Goal: Task Accomplishment & Management: Use online tool/utility

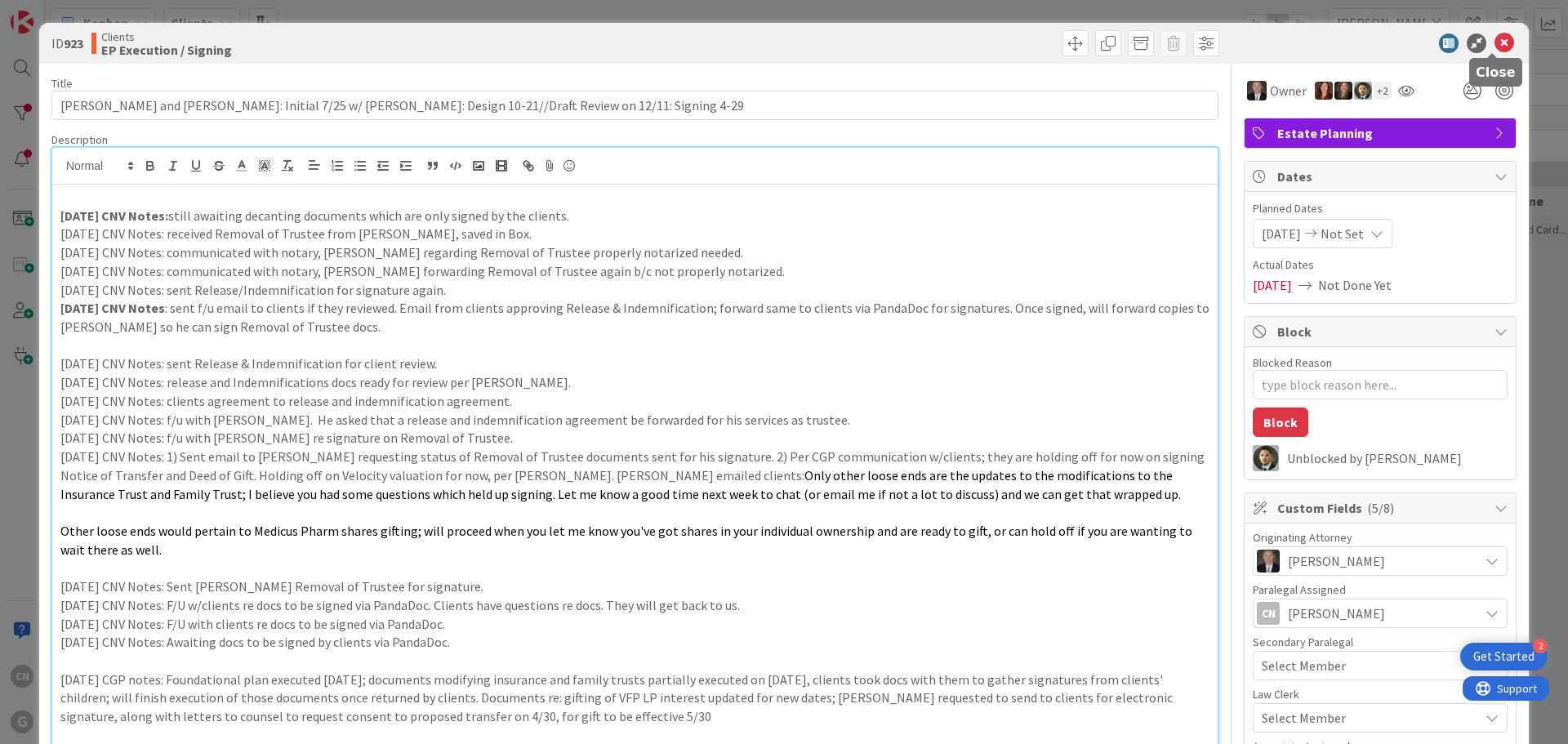
click at [1495, 43] on icon at bounding box center [1504, 43] width 20 height 20
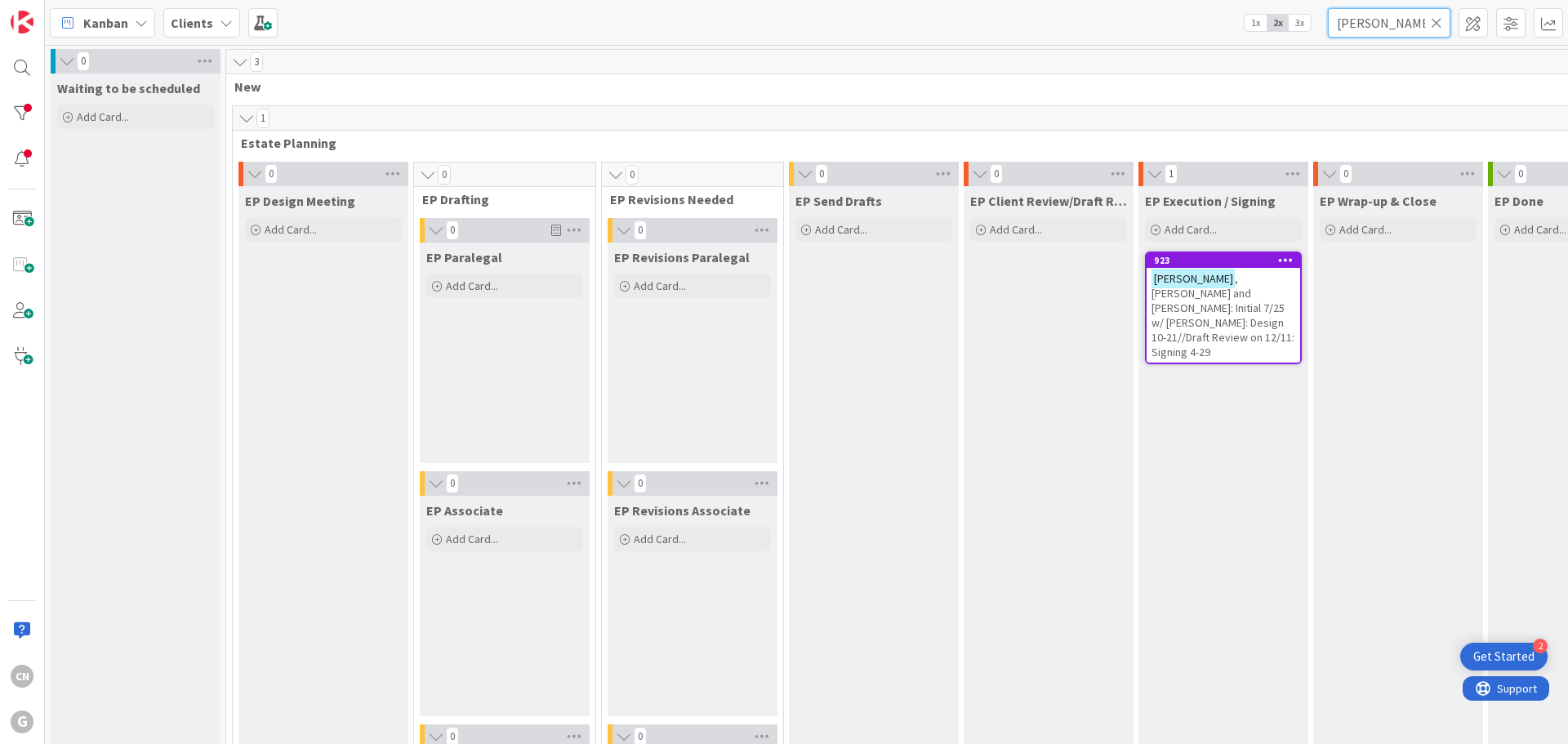
drag, startPoint x: 1398, startPoint y: 28, endPoint x: 1221, endPoint y: 41, distance: 177.5
click at [1221, 41] on div "Kanban Clients 1x 2x 3x [PERSON_NAME]" at bounding box center [806, 22] width 1523 height 45
type input "[PERSON_NAME]"
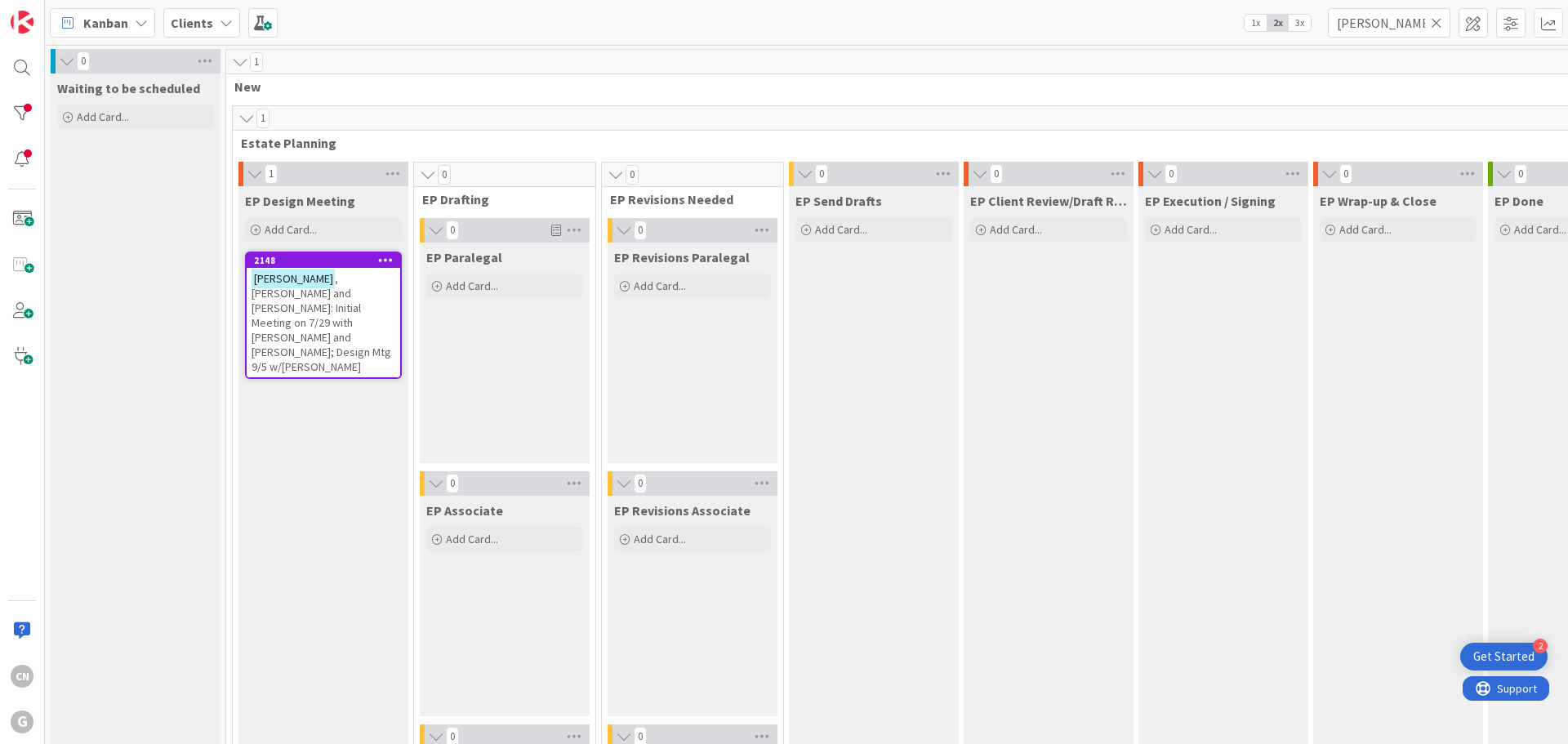
click at [295, 305] on span ", [PERSON_NAME] and [PERSON_NAME]: Initial Meeting on 7/29 with [PERSON_NAME] a…" at bounding box center [322, 322] width 140 height 103
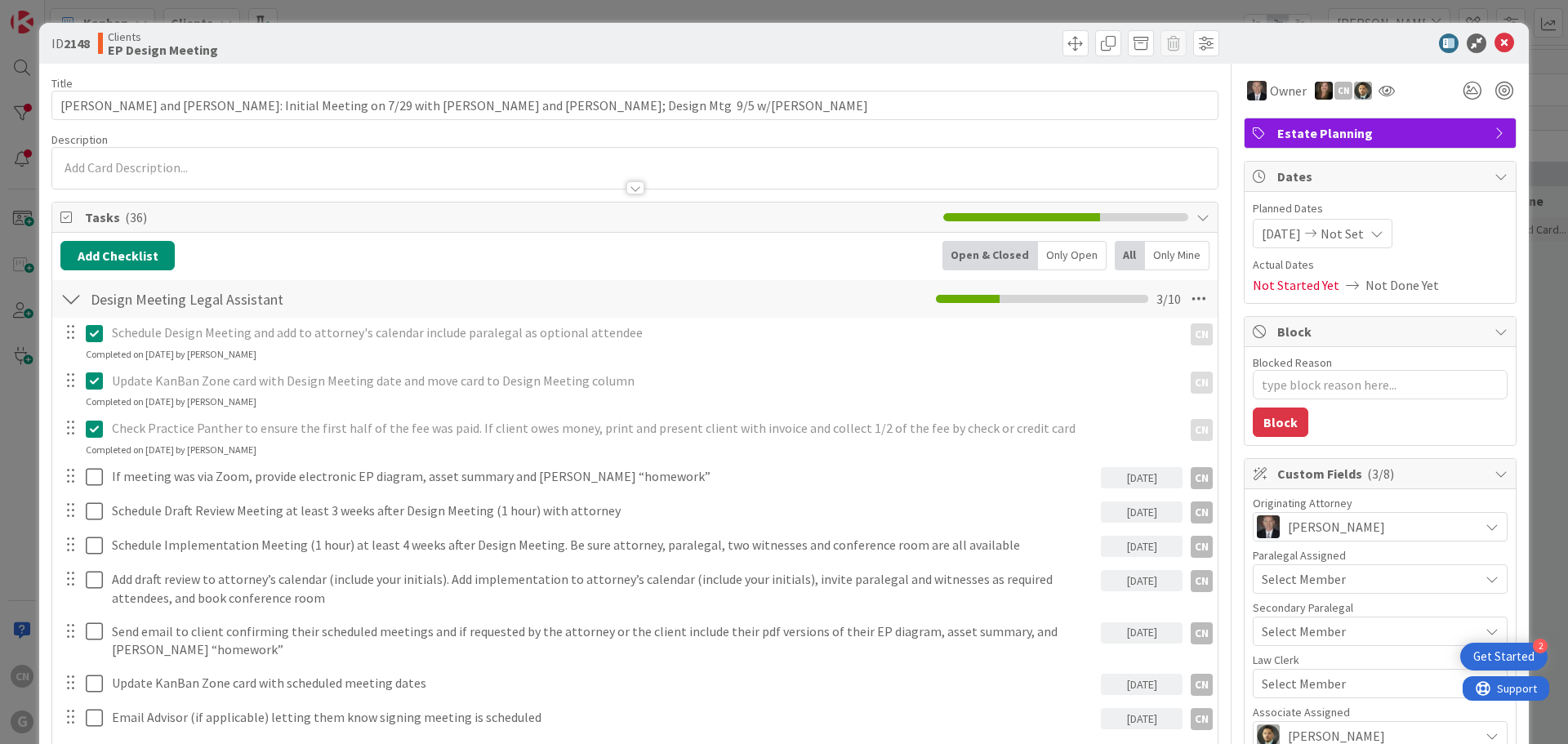
type textarea "x"
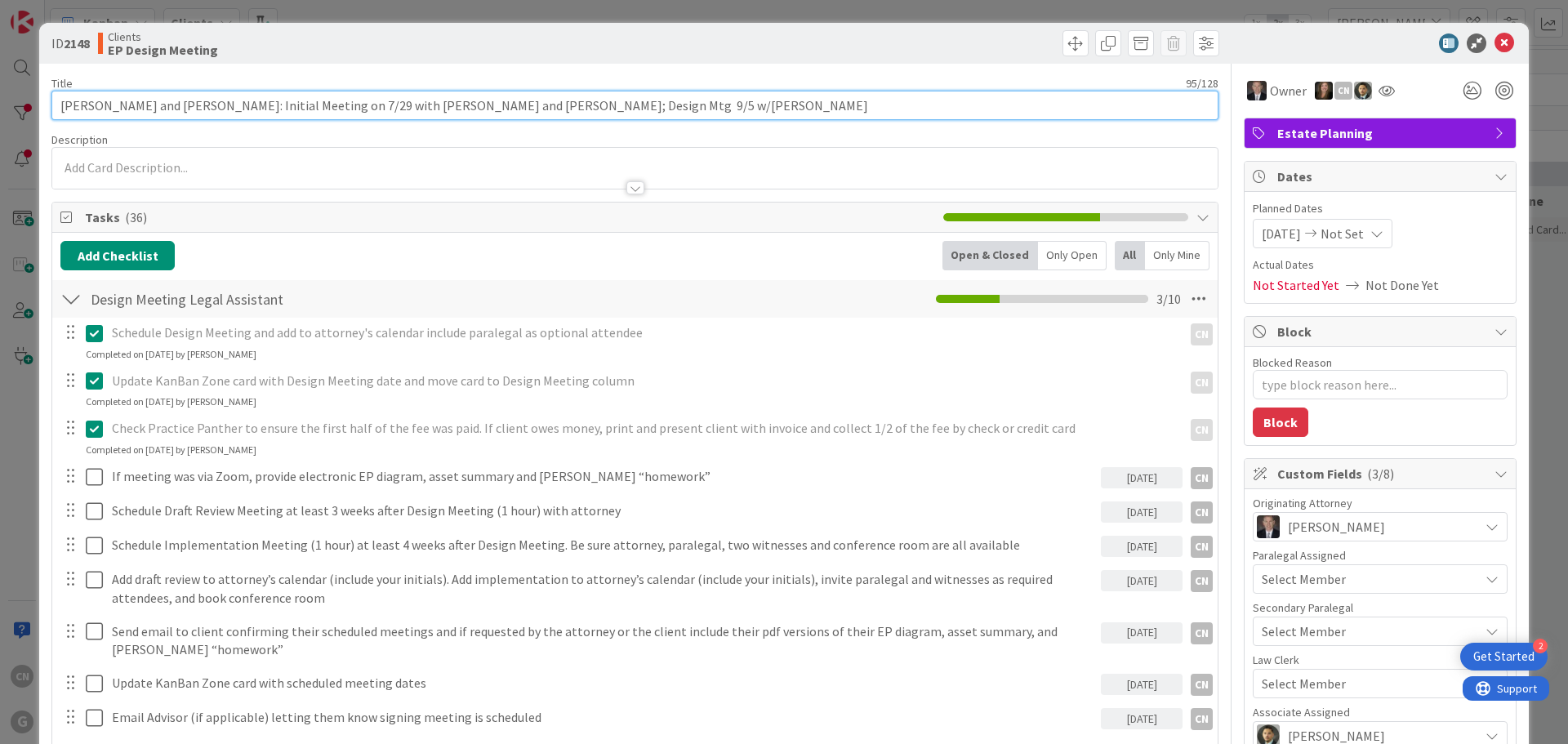
click at [569, 108] on input "[PERSON_NAME] and [PERSON_NAME]: Initial Meeting on 7/29 with [PERSON_NAME] and…" at bounding box center [635, 105] width 1167 height 29
type input "[PERSON_NAME] and [PERSON_NAME]: Initial Meeting on 7/29 with [PERSON_NAME] and…"
type textarea "x"
type input "[PERSON_NAME] and [PERSON_NAME]: Initial Meeting on 7/29 with [PERSON_NAME] and…"
type textarea "x"
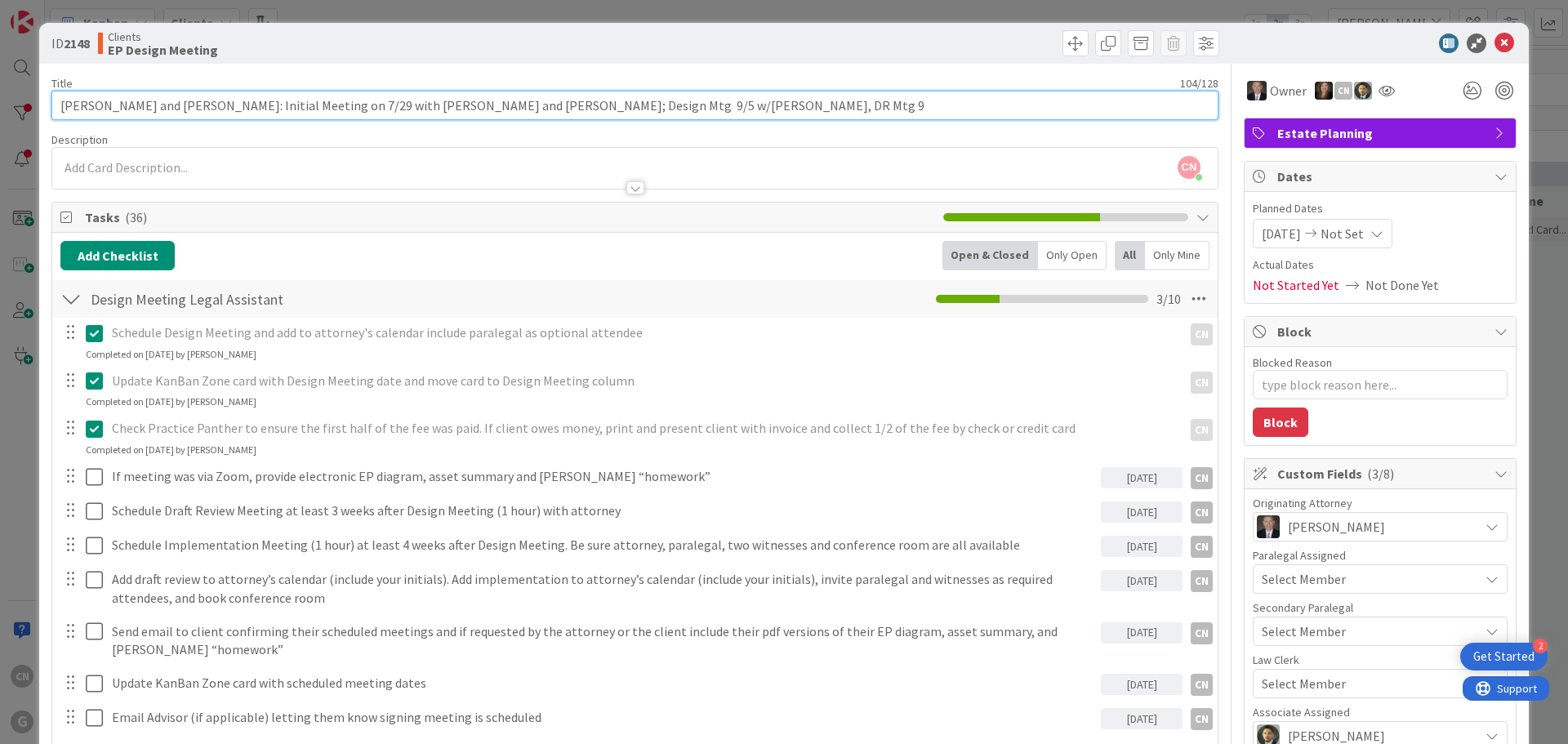
type input "[PERSON_NAME] and [PERSON_NAME]: Initial Meeting on 7/29 with [PERSON_NAME] and…"
type textarea "x"
type input "[PERSON_NAME] and [PERSON_NAME]: Initial Meeting on 7/29 with [PERSON_NAME] and…"
type textarea "x"
type input "[PERSON_NAME] and [PERSON_NAME]: Initial Meeting on 7/29 with [PERSON_NAME] and…"
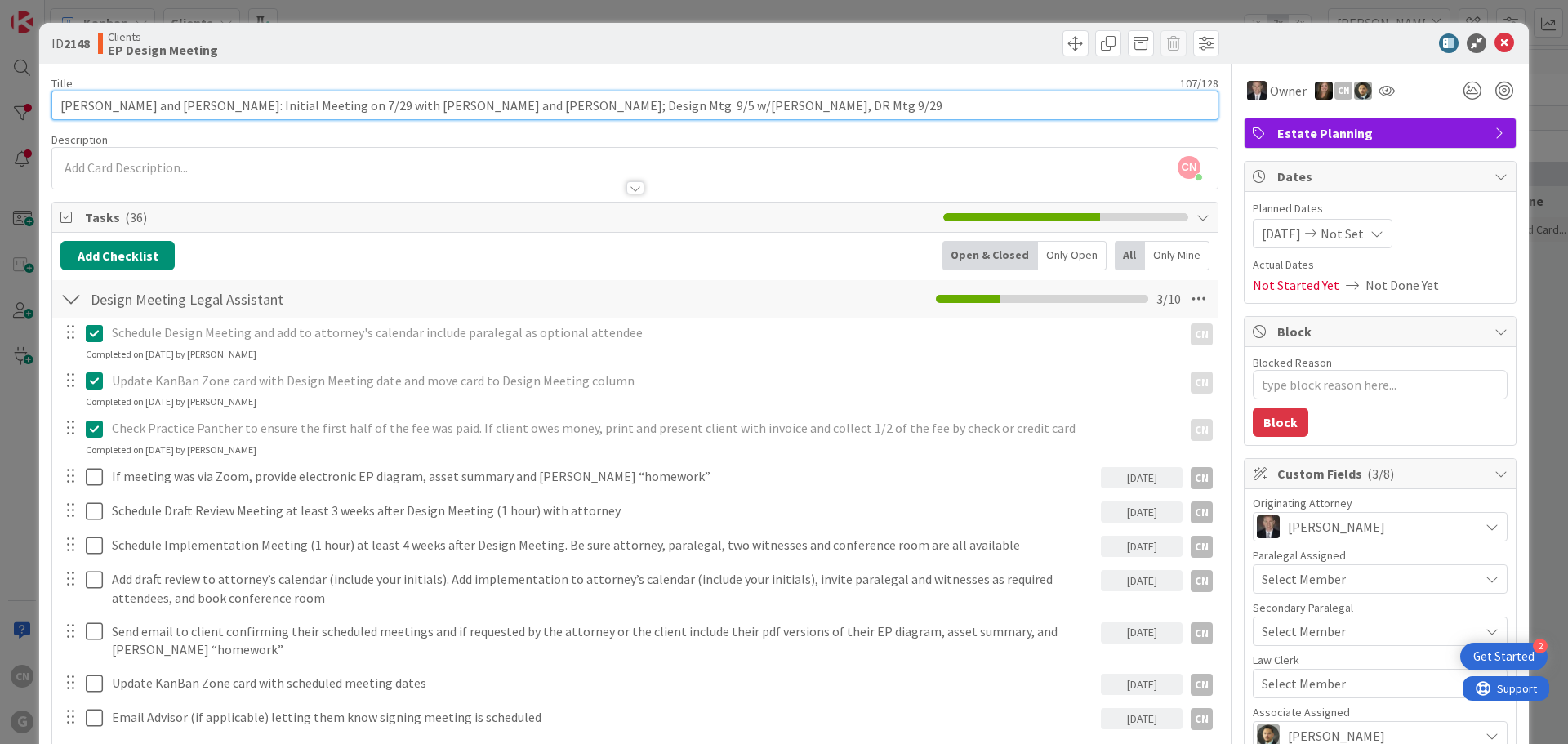
type textarea "x"
type input "[PERSON_NAME] and [PERSON_NAME]: Initial Meeting on 7/29 with [PERSON_NAME] and…"
type textarea "x"
type input "[PERSON_NAME] and [PERSON_NAME]: Initial Meeting on 7/29 with [PERSON_NAME] and…"
type textarea "x"
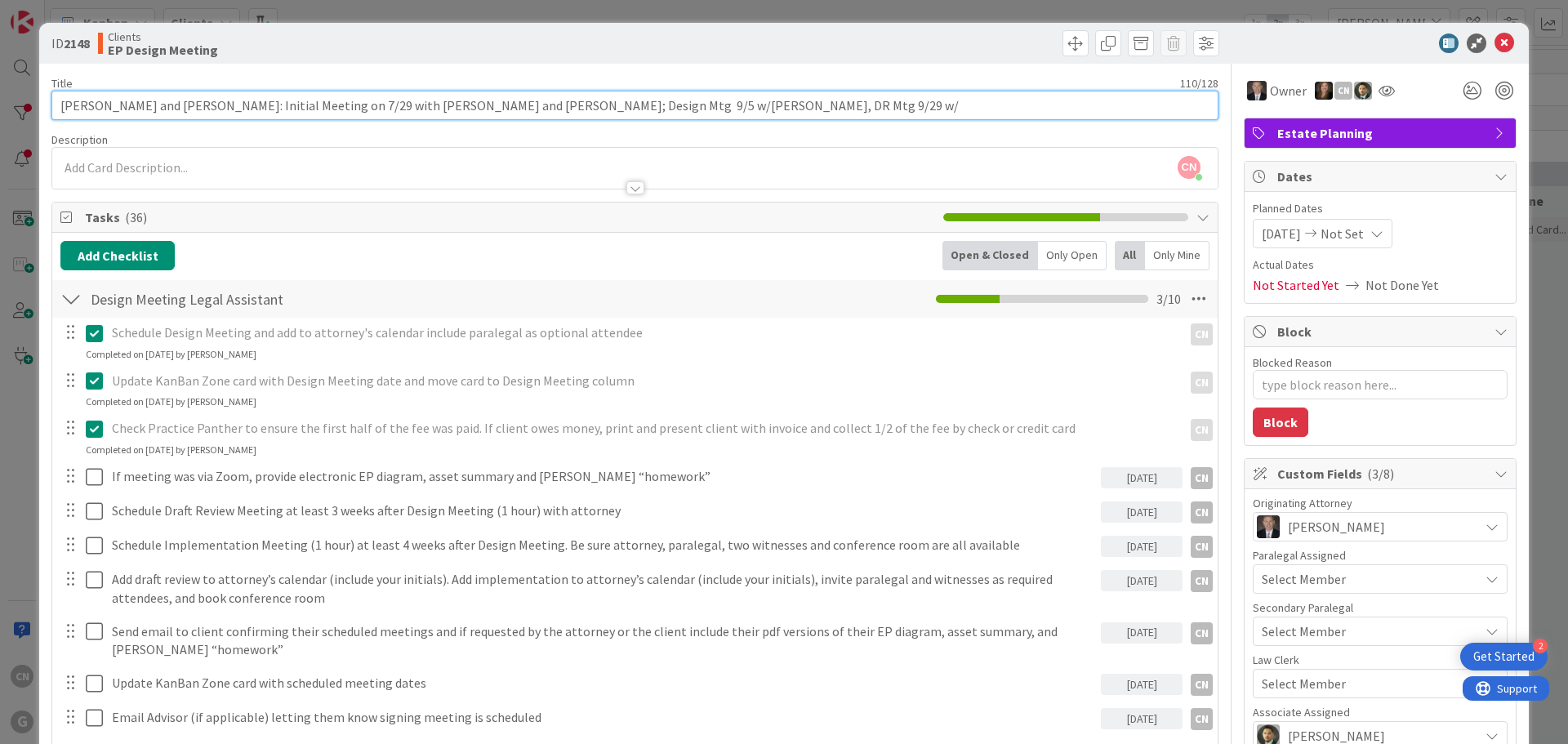
type input "[PERSON_NAME] and [PERSON_NAME]: Initial Meeting on 7/29 with [PERSON_NAME] and…"
type textarea "x"
type input "[PERSON_NAME] and [PERSON_NAME]: Initial Meeting on 7/29 with [PERSON_NAME] and…"
type textarea "x"
type input "[PERSON_NAME] and [PERSON_NAME]: Initial Meeting on 7/29 with [PERSON_NAME] and…"
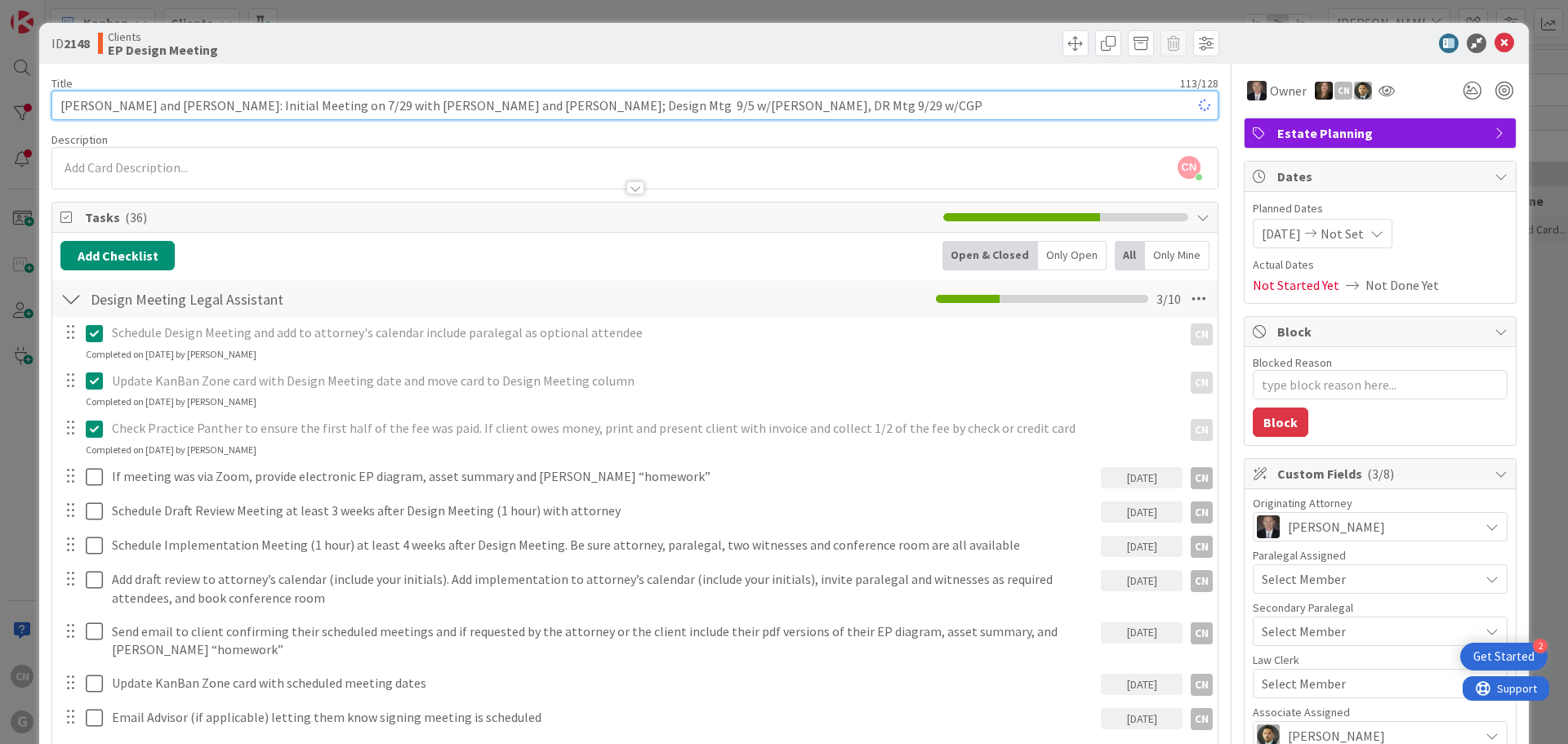
type textarea "x"
drag, startPoint x: 562, startPoint y: 106, endPoint x: 543, endPoint y: 103, distance: 19.2
click at [543, 103] on input "[PERSON_NAME] and [PERSON_NAME]: Initial Meeting on 7/29 with [PERSON_NAME] and…" at bounding box center [635, 105] width 1167 height 29
type input "[PERSON_NAME] and [PERSON_NAME]: Initial Meeting on 7/29 with [PERSON_NAME] and…"
type textarea "x"
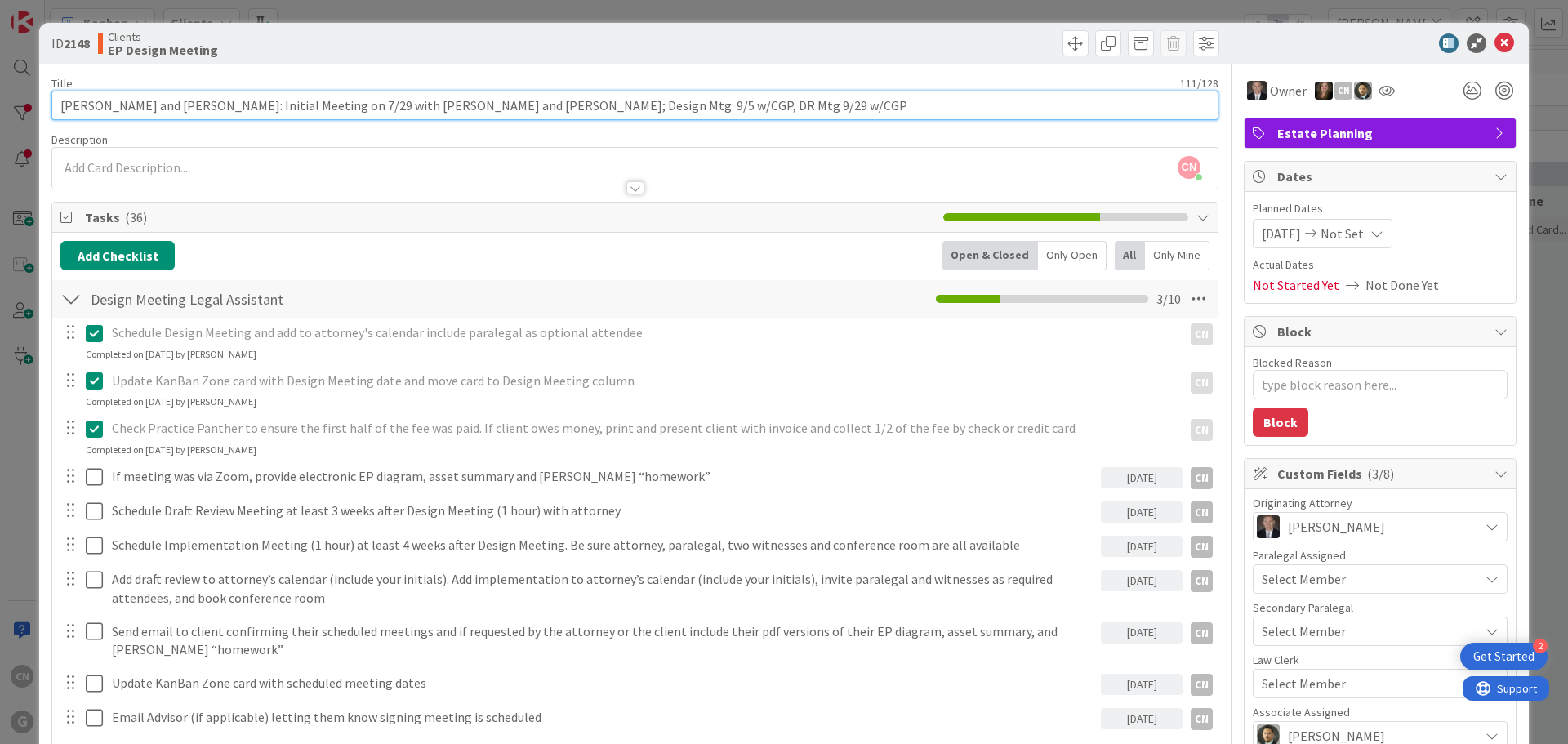
click at [706, 116] on input "[PERSON_NAME] and [PERSON_NAME]: Initial Meeting on 7/29 with [PERSON_NAME] and…" at bounding box center [635, 105] width 1167 height 29
type input "[PERSON_NAME] and [PERSON_NAME]: Initial Meeting on 7/29 with [PERSON_NAME] and…"
type textarea "x"
type input "[PERSON_NAME] and [PERSON_NAME]: Initial Meeting on 7/29 with [PERSON_NAME] and…"
type textarea "x"
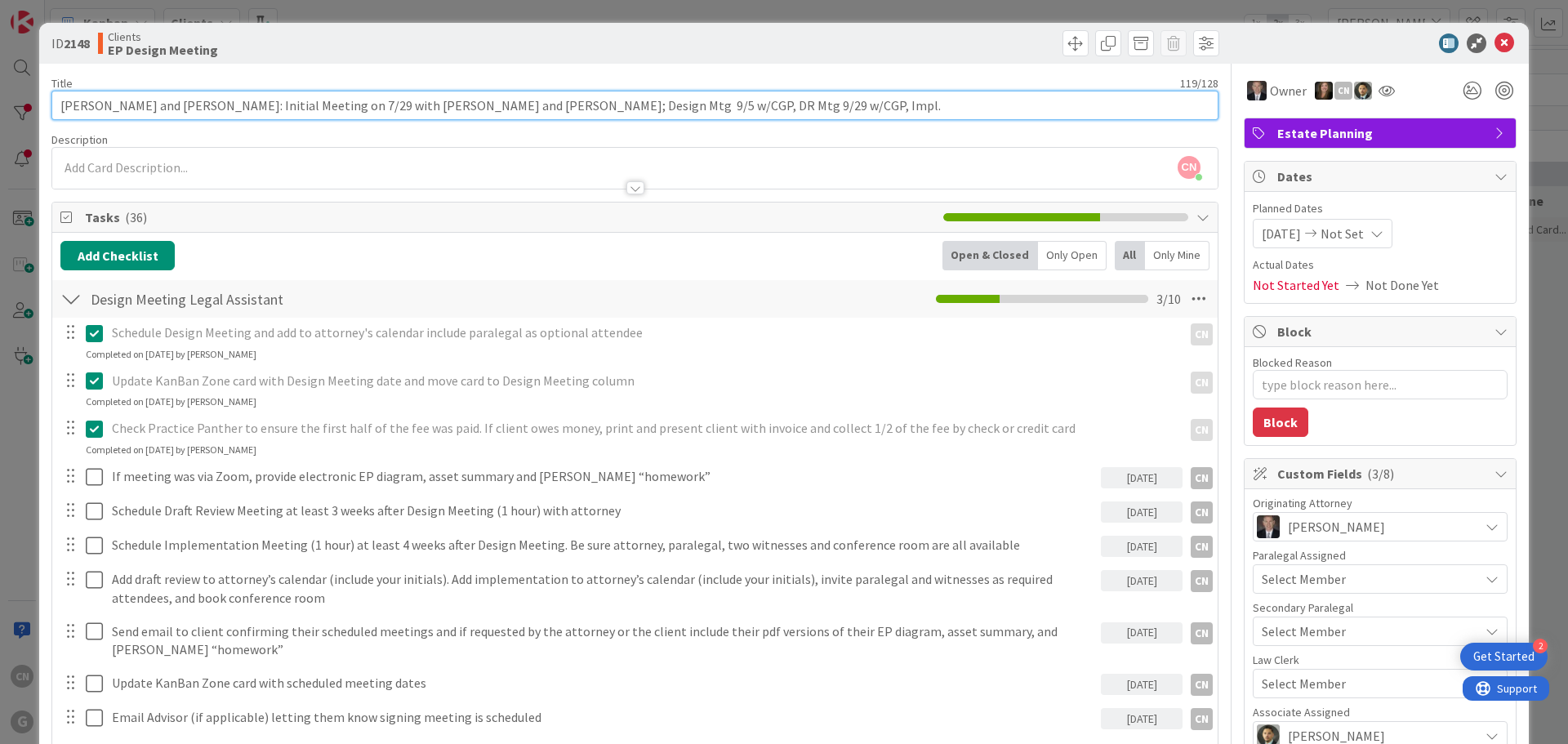
click at [770, 106] on input "[PERSON_NAME] and [PERSON_NAME]: Initial Meeting on 7/29 with [PERSON_NAME] and…" at bounding box center [635, 105] width 1167 height 29
type input "[PERSON_NAME] and [PERSON_NAME]: Initial Meeting on 7/29 with [PERSON_NAME] and…"
type textarea "x"
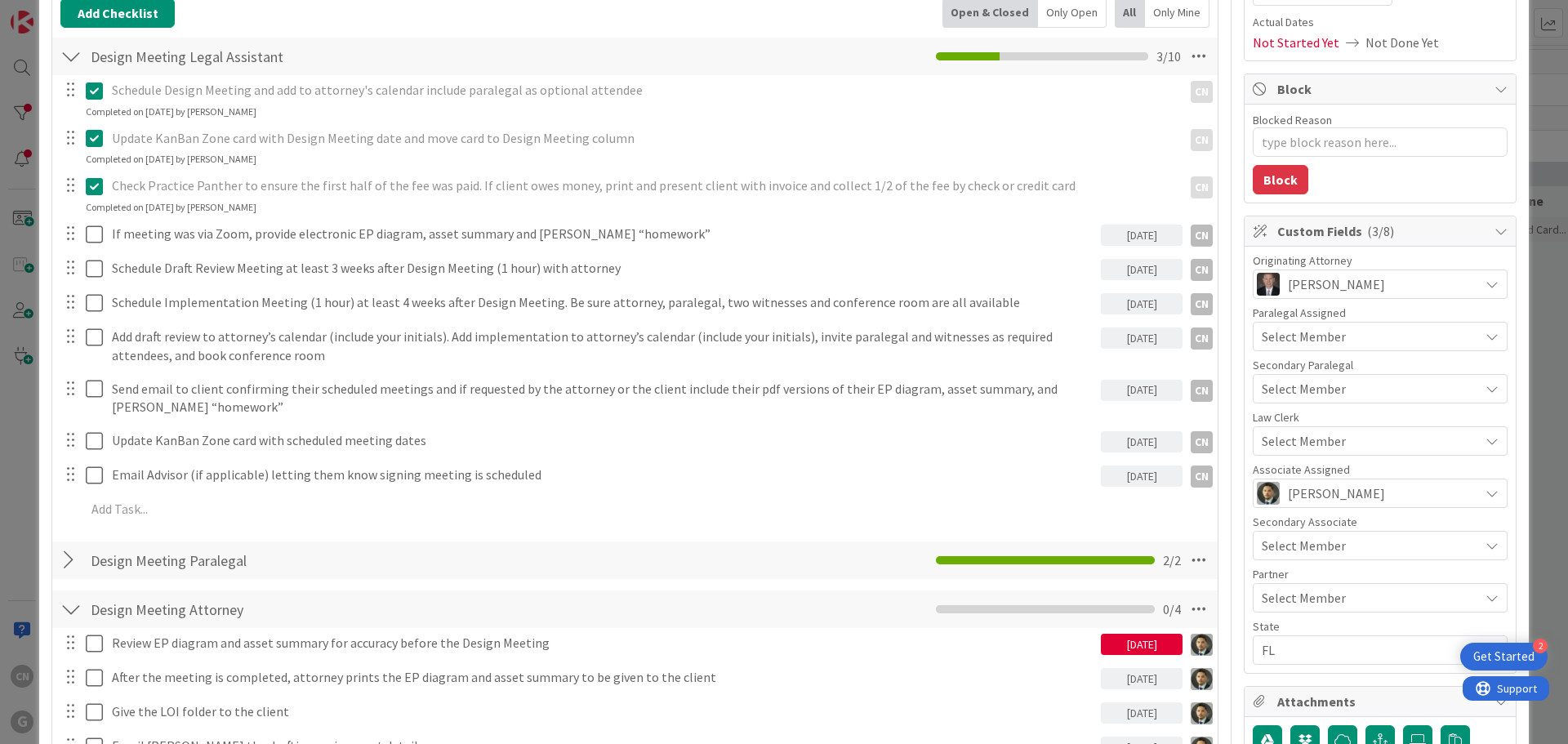
scroll to position [243, 0]
type input "[PERSON_NAME] and [PERSON_NAME]: Initial Meeting on 7/29 with [PERSON_NAME] and…"
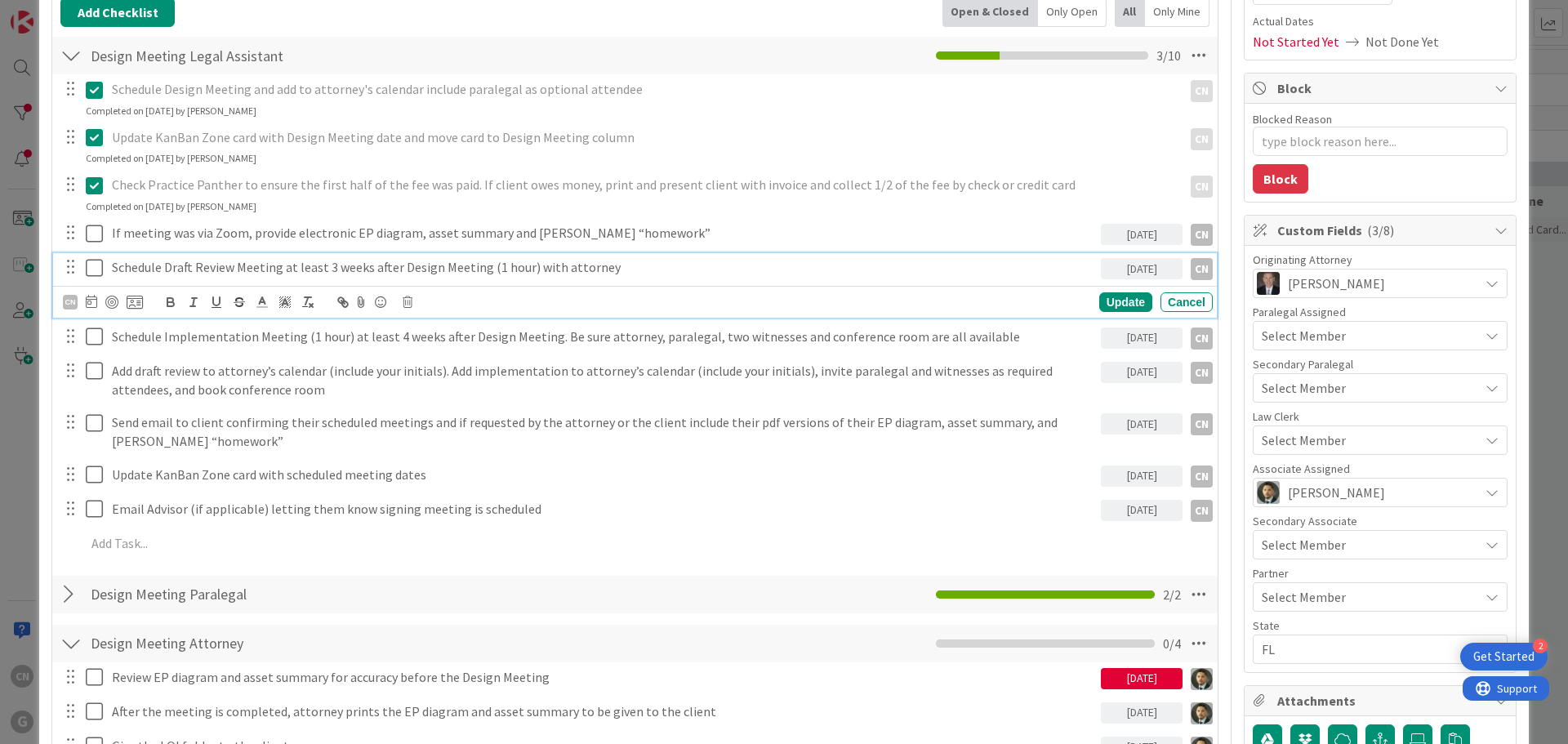
click at [91, 269] on icon at bounding box center [94, 267] width 17 height 20
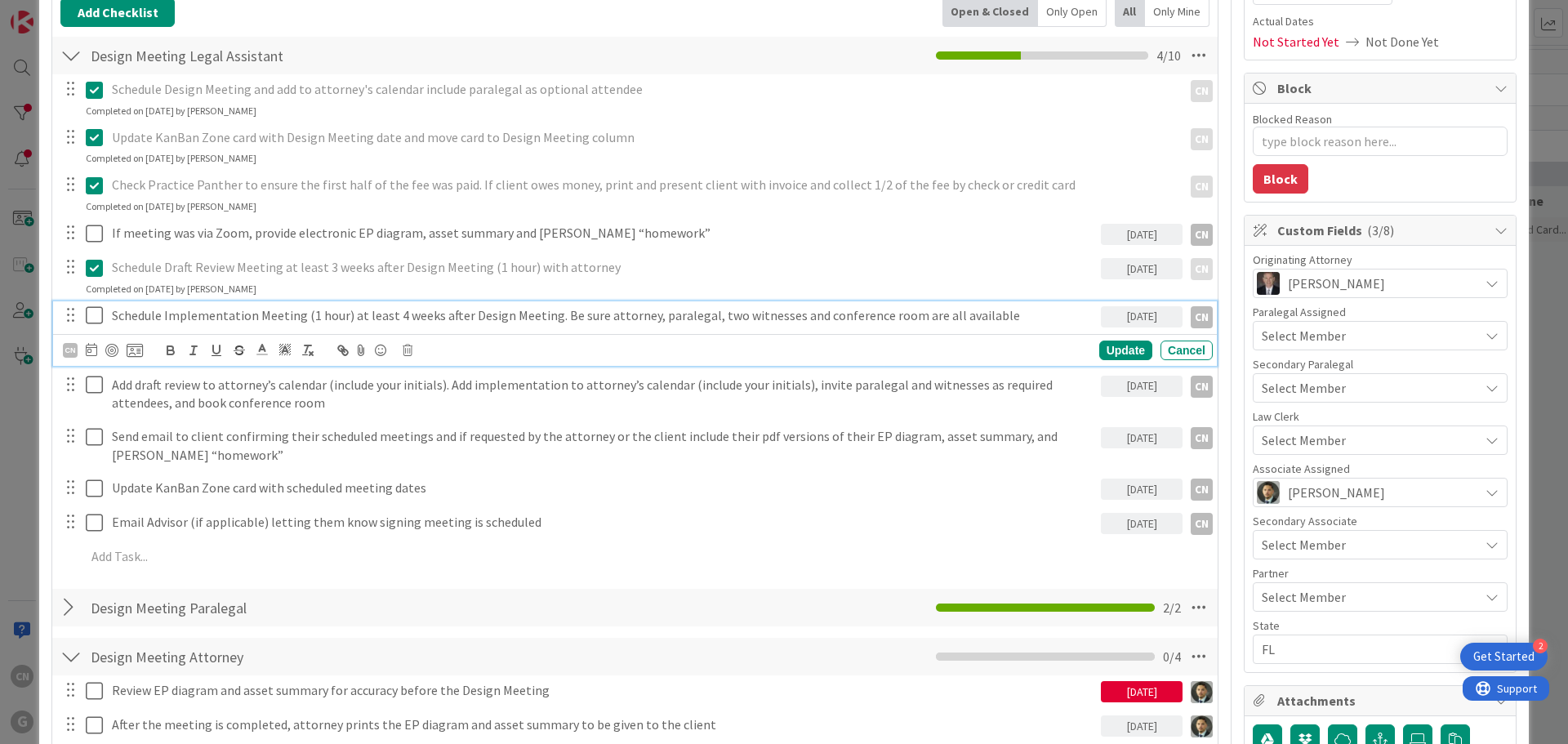
click at [90, 318] on icon at bounding box center [94, 315] width 17 height 20
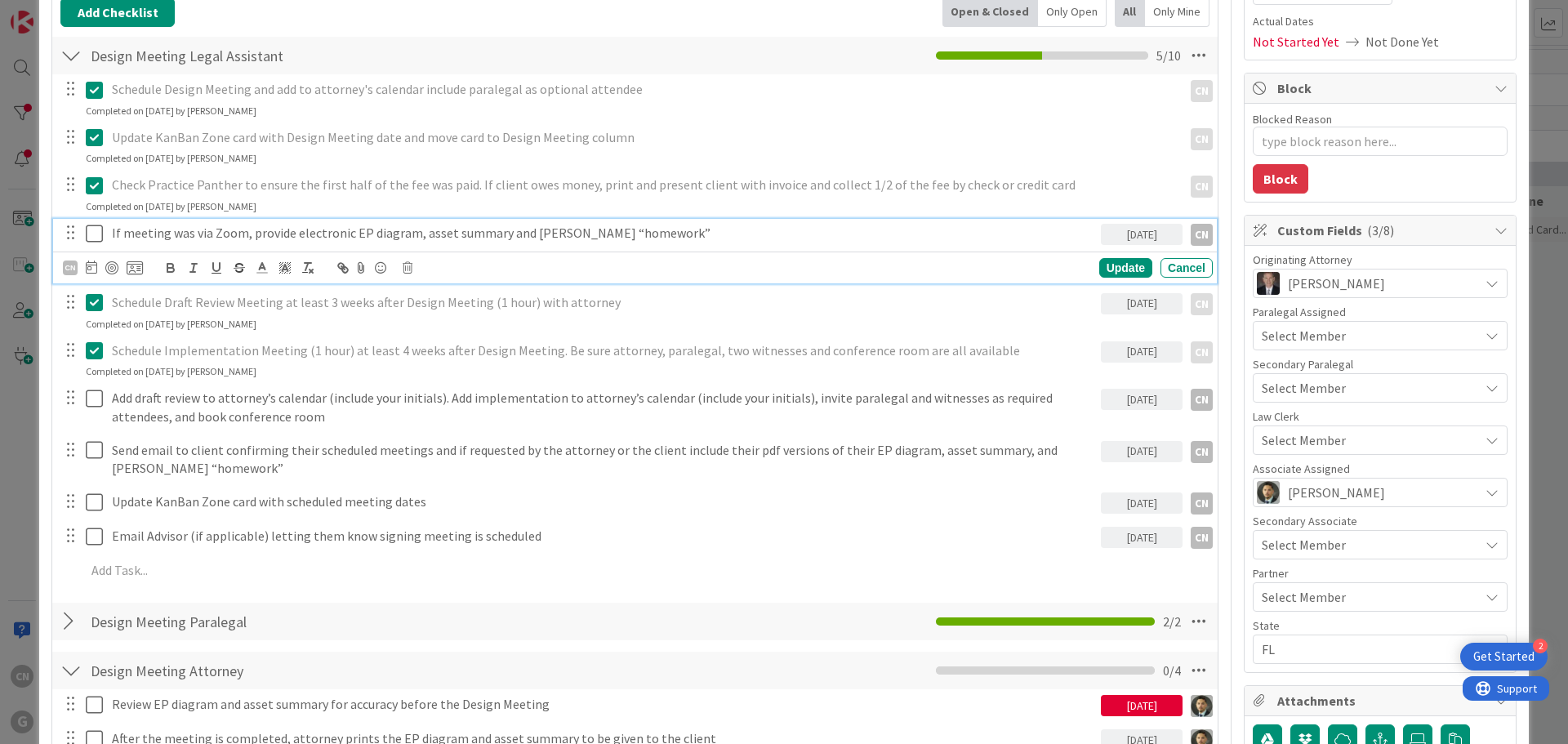
click at [91, 231] on icon at bounding box center [94, 234] width 17 height 20
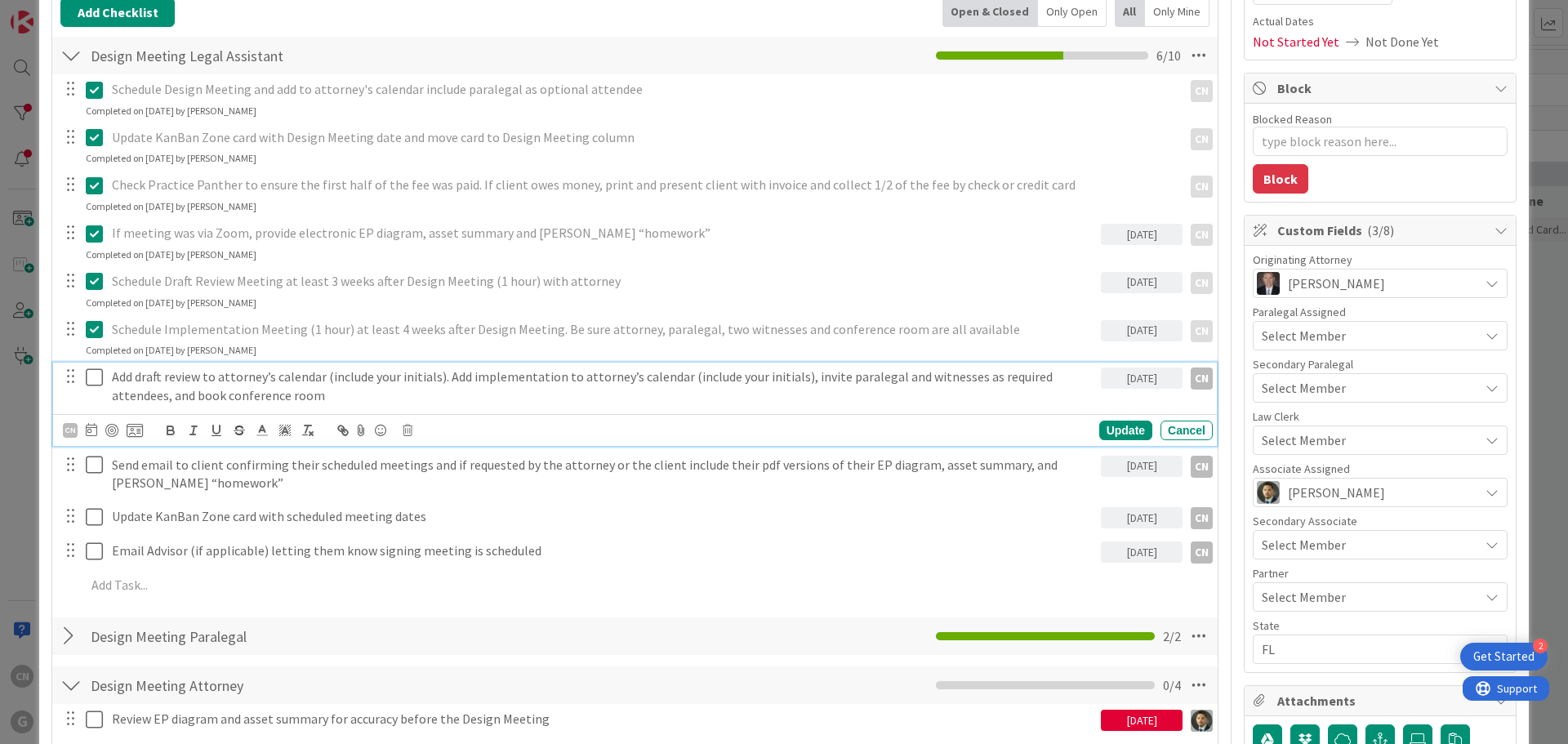
click at [91, 377] on icon at bounding box center [94, 377] width 17 height 20
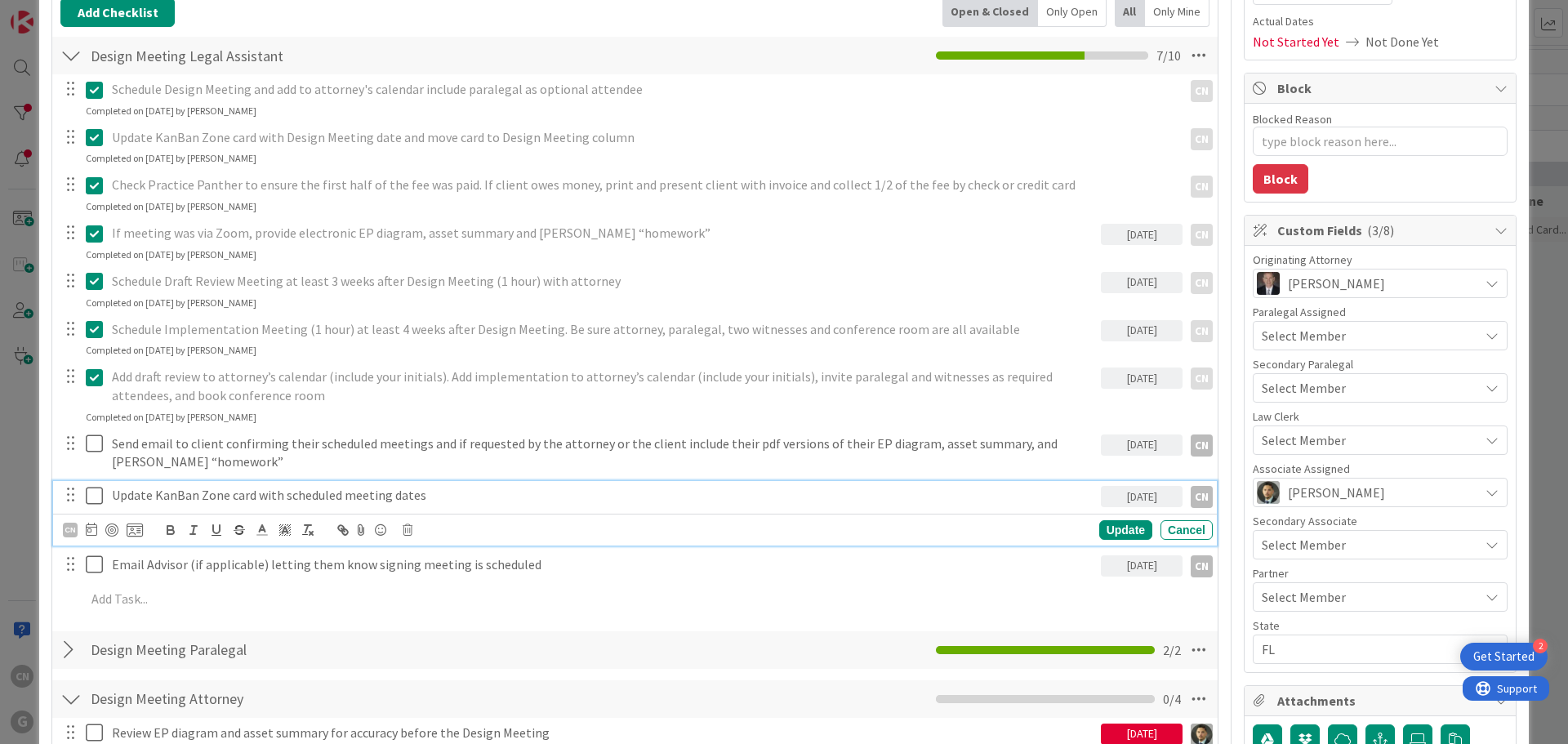
click at [96, 499] on icon at bounding box center [94, 496] width 17 height 20
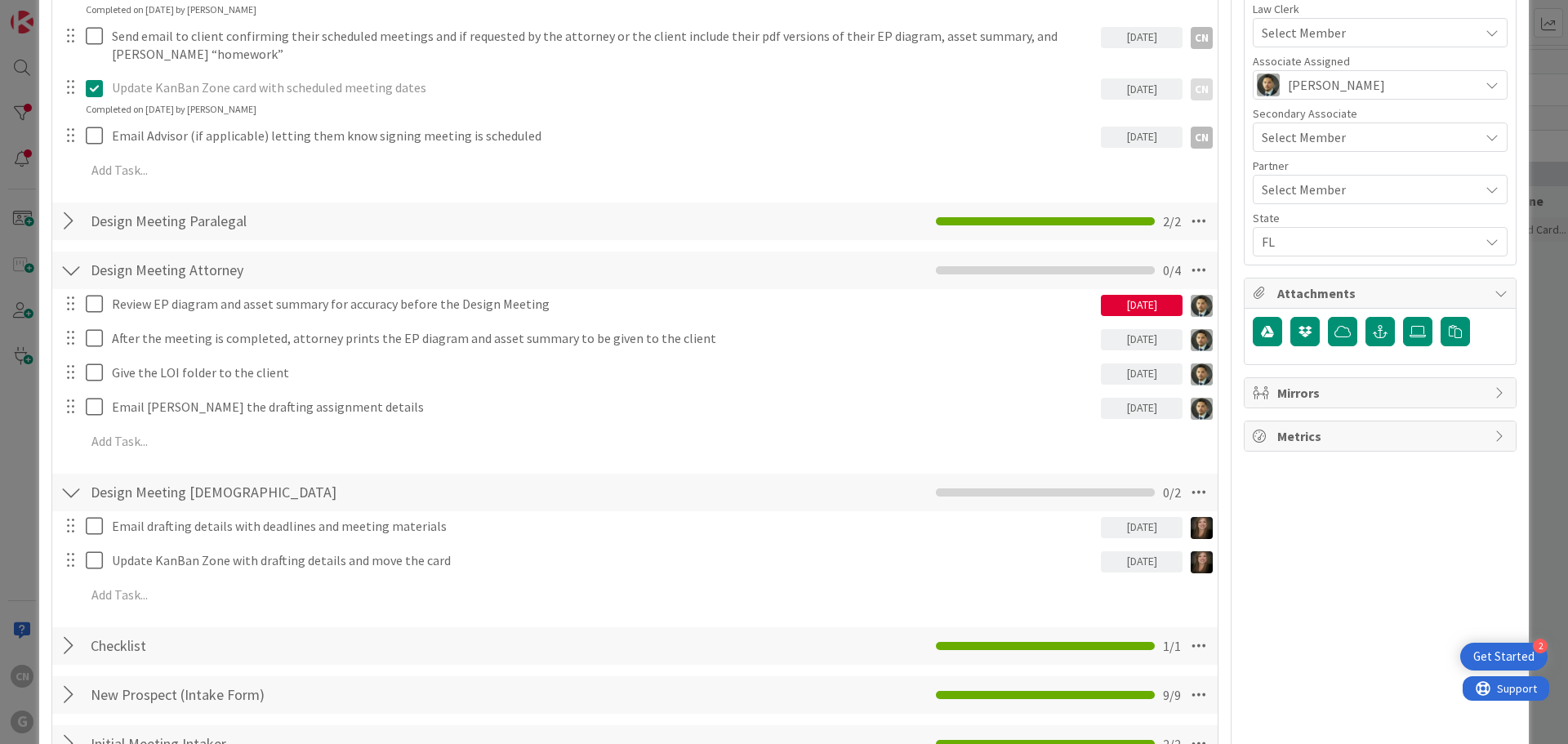
scroll to position [652, 0]
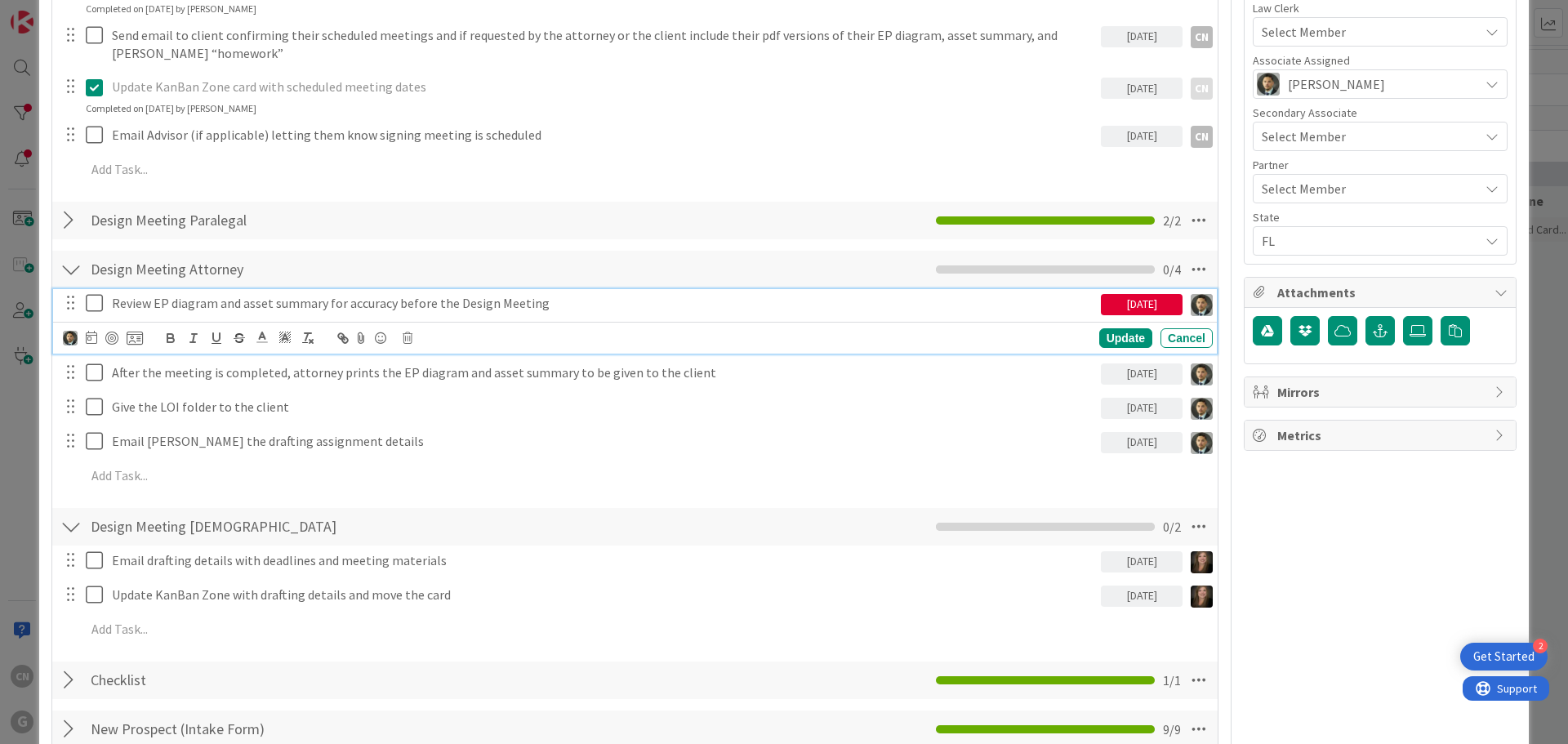
click at [90, 307] on icon at bounding box center [94, 303] width 17 height 20
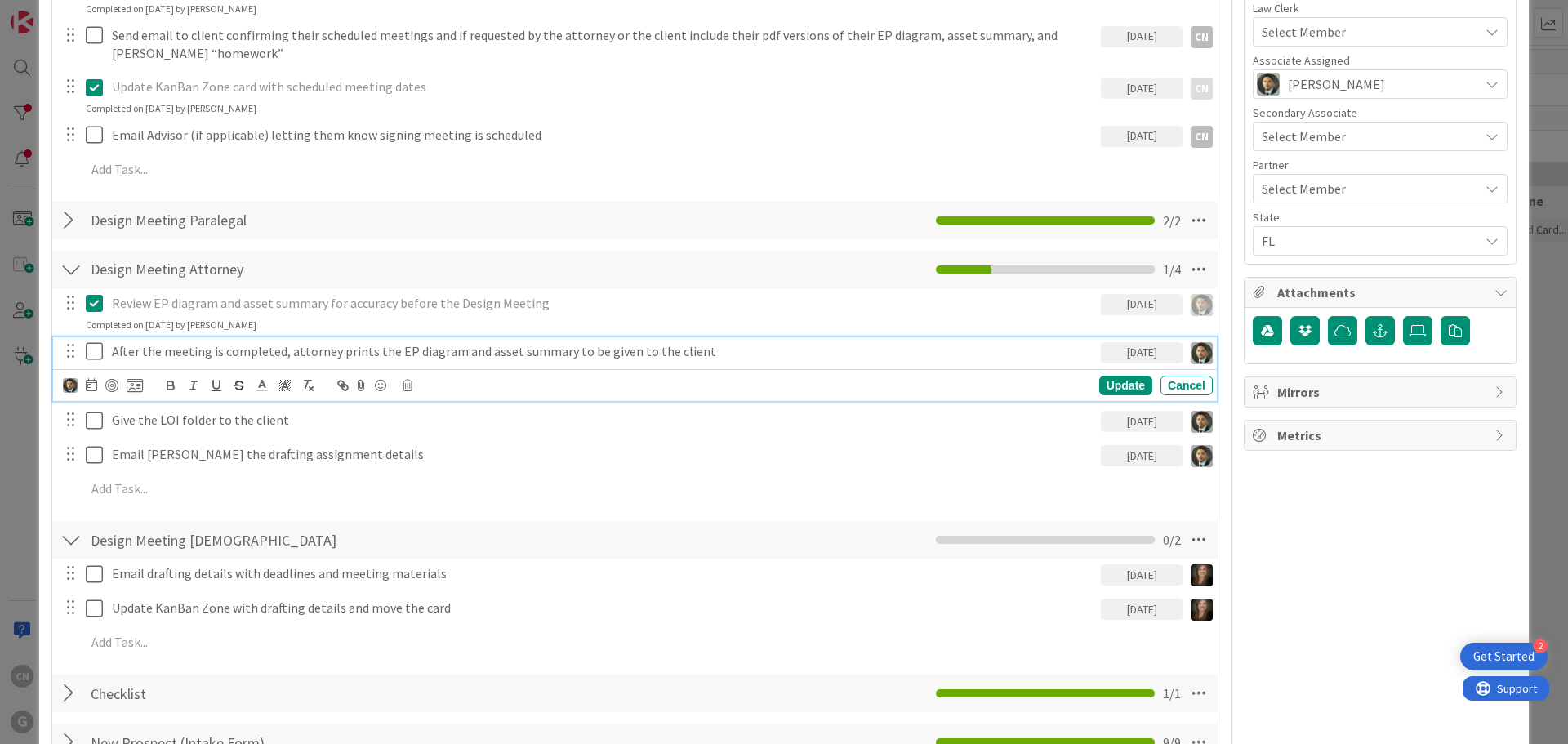
click at [98, 357] on icon at bounding box center [94, 351] width 17 height 20
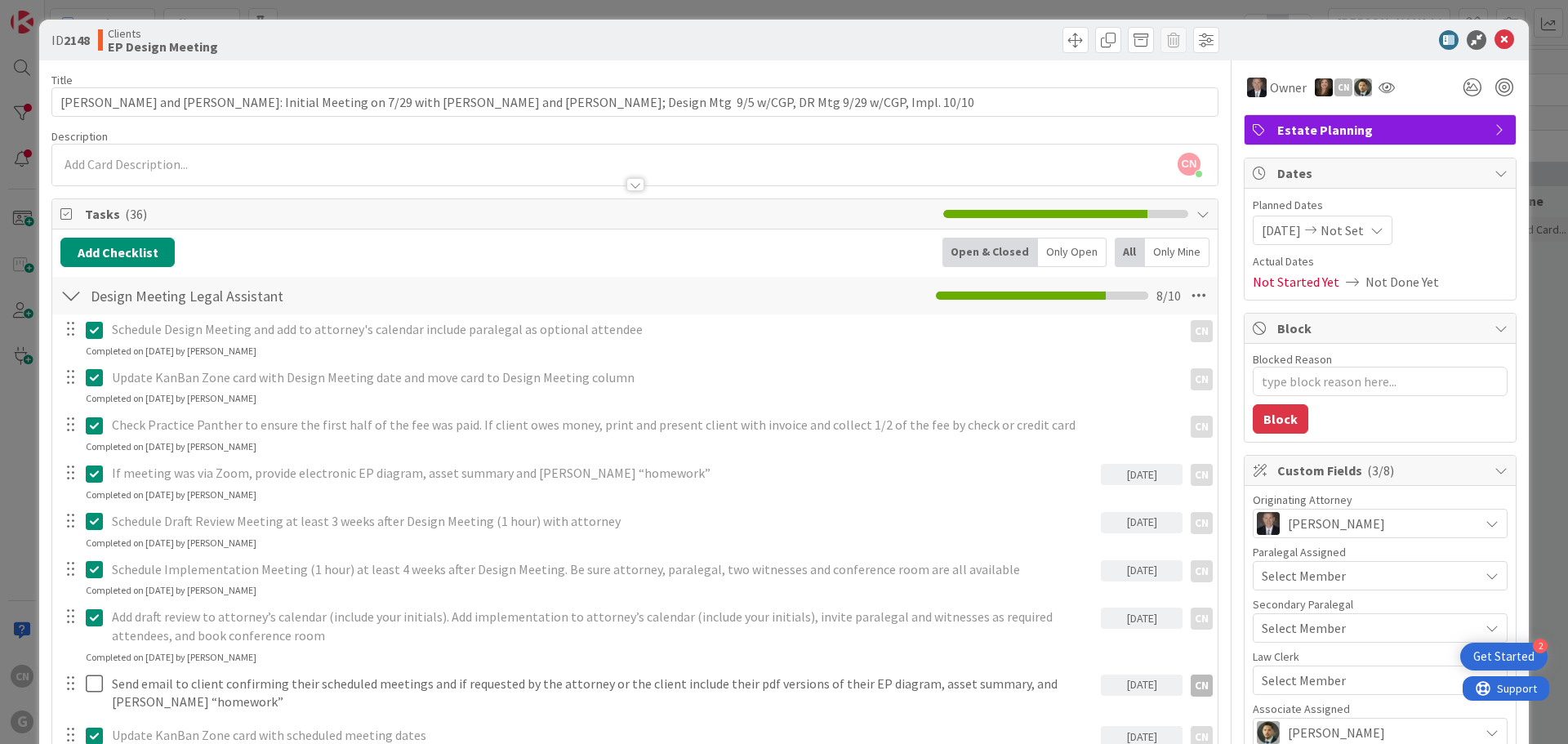
scroll to position [0, 0]
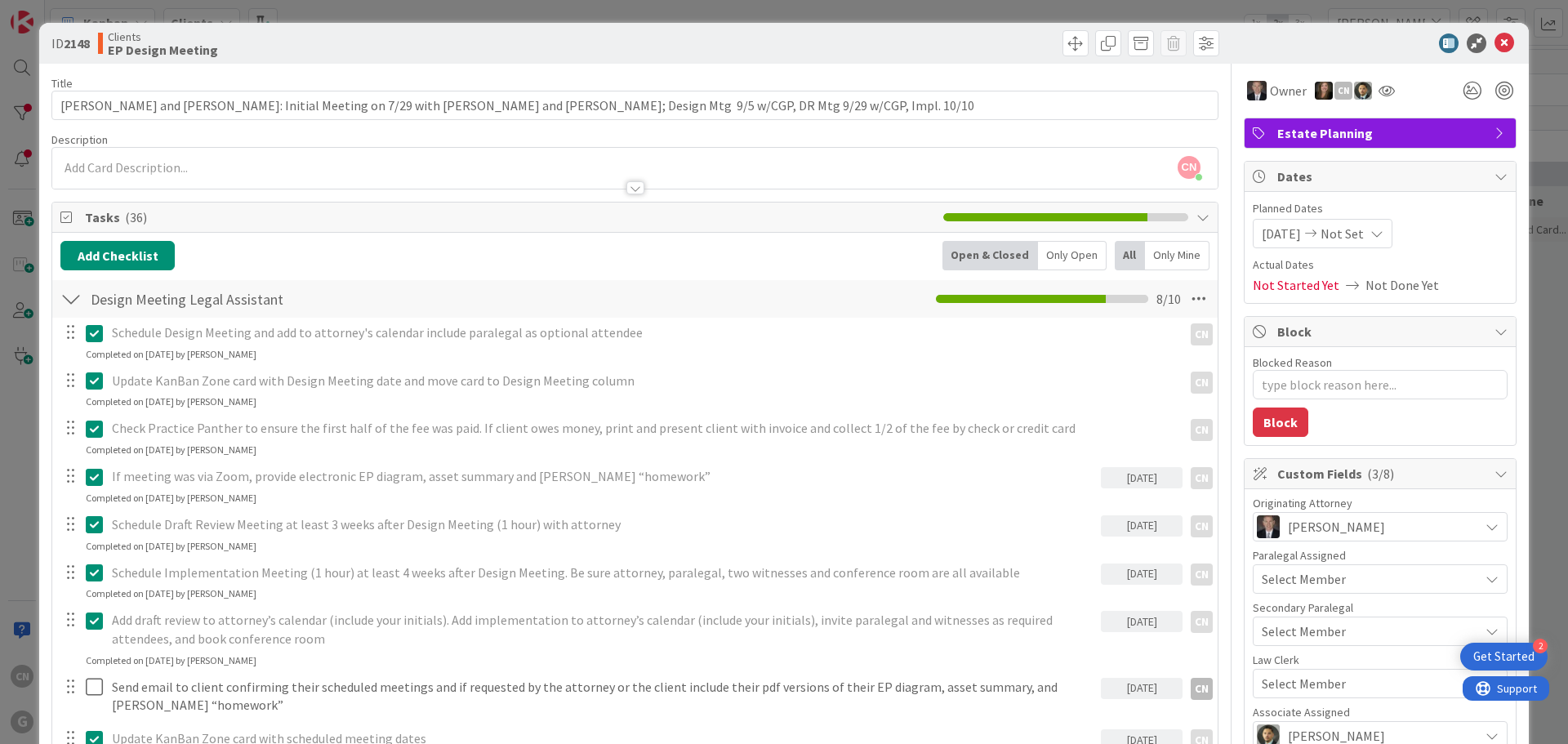
click at [627, 194] on div at bounding box center [635, 187] width 18 height 13
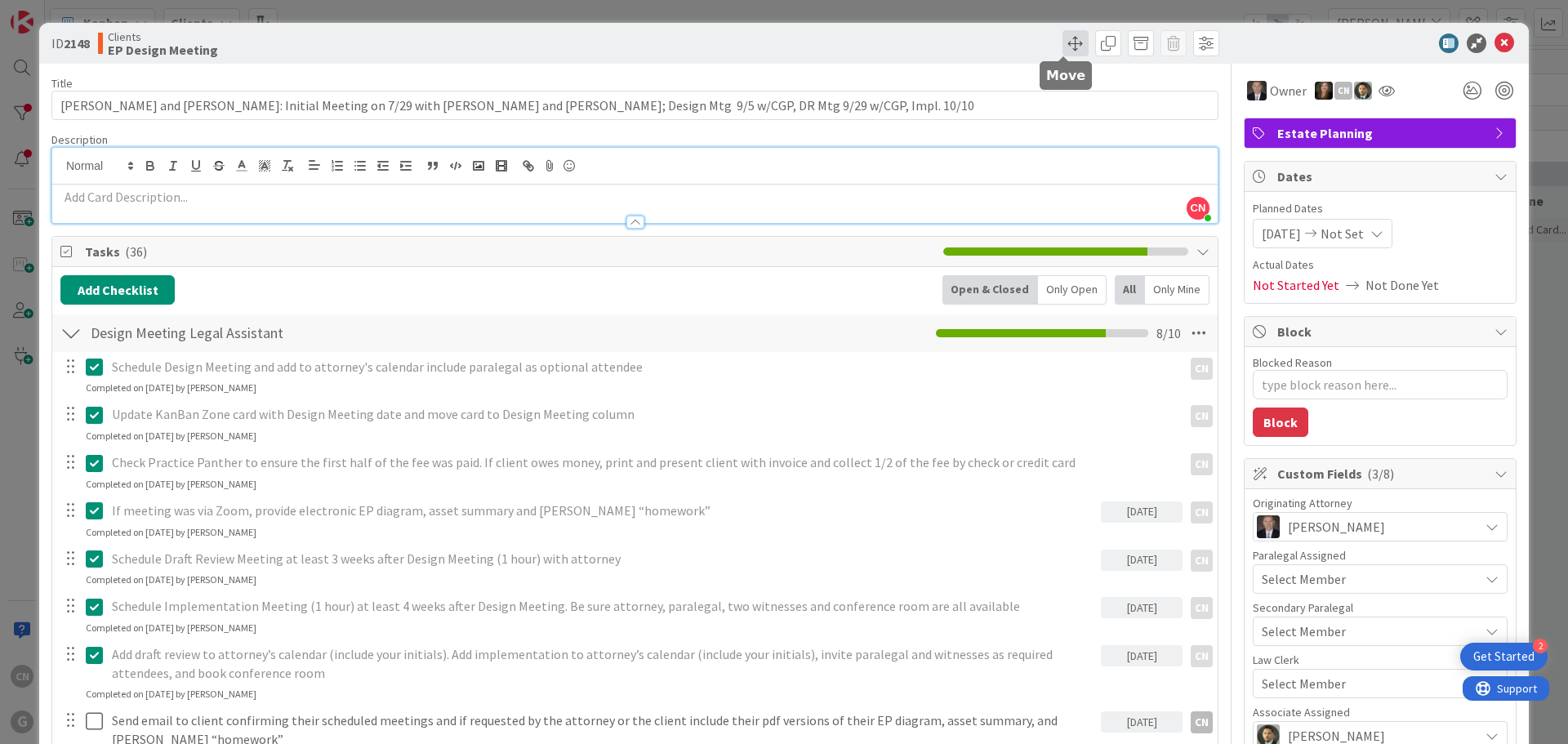
click at [1066, 43] on span at bounding box center [1075, 43] width 26 height 26
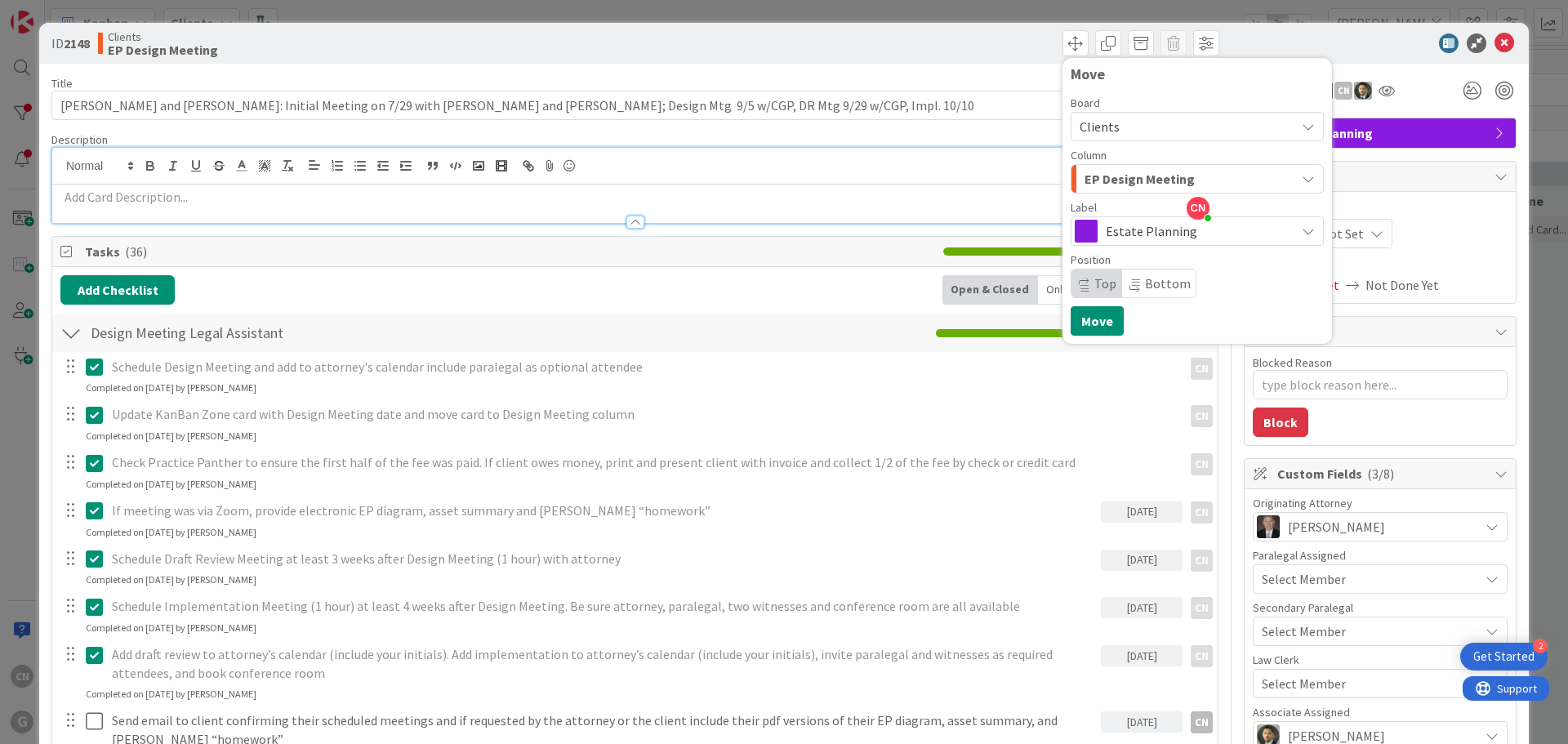
click at [1136, 184] on span "EP Design Meeting" at bounding box center [1140, 178] width 110 height 22
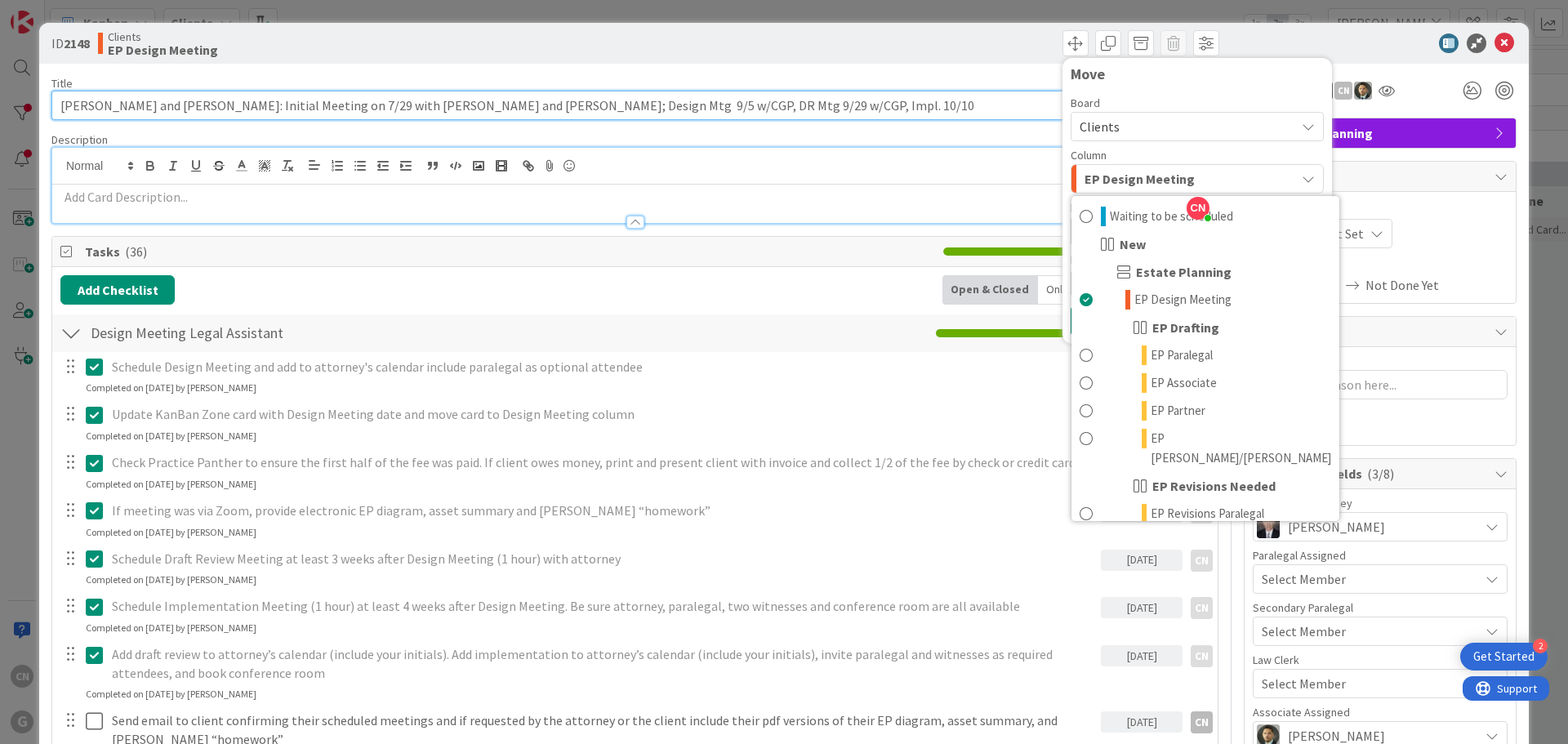
click at [955, 95] on input "[PERSON_NAME] and [PERSON_NAME]: Initial Meeting on 7/29 with [PERSON_NAME] and…" at bounding box center [635, 105] width 1167 height 29
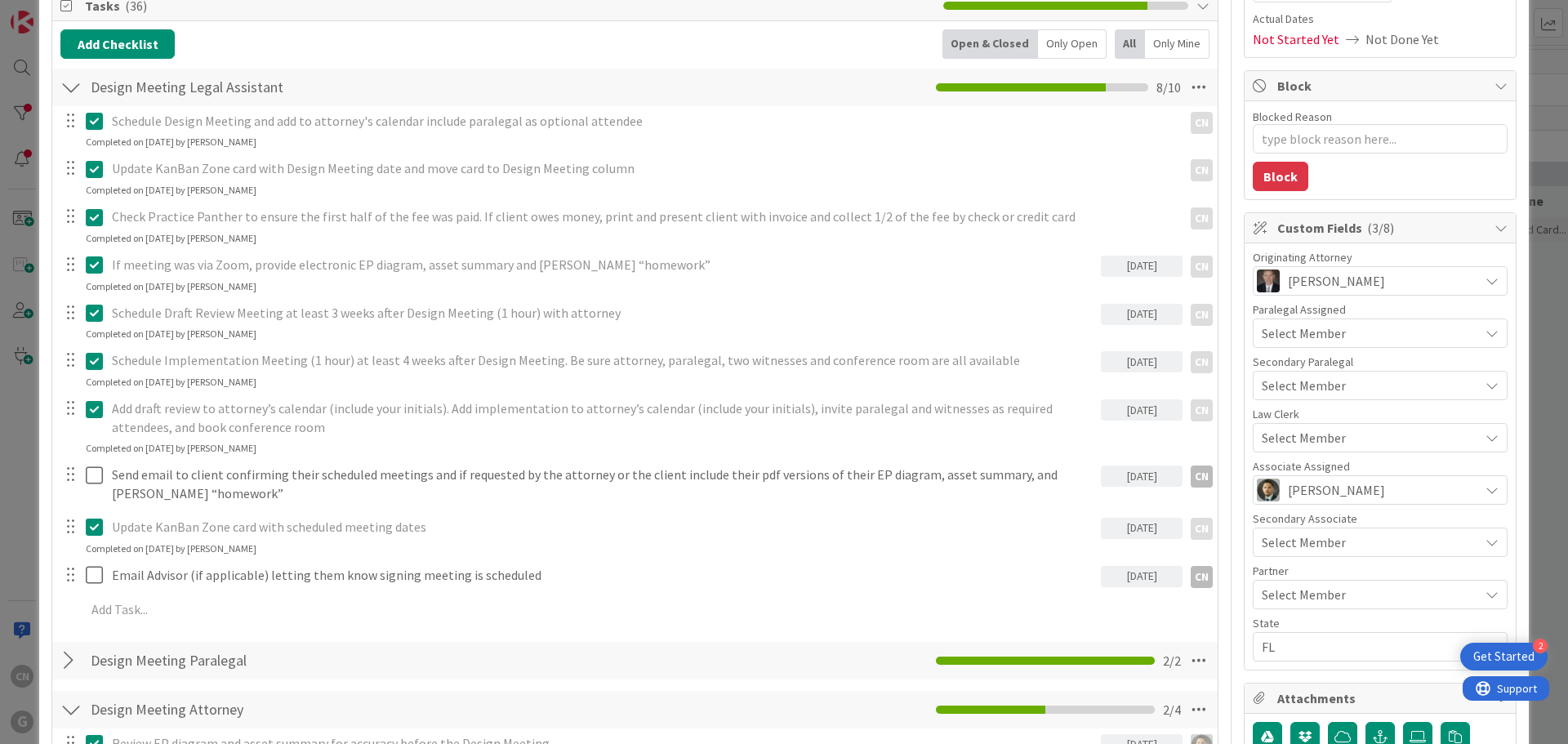
scroll to position [245, 0]
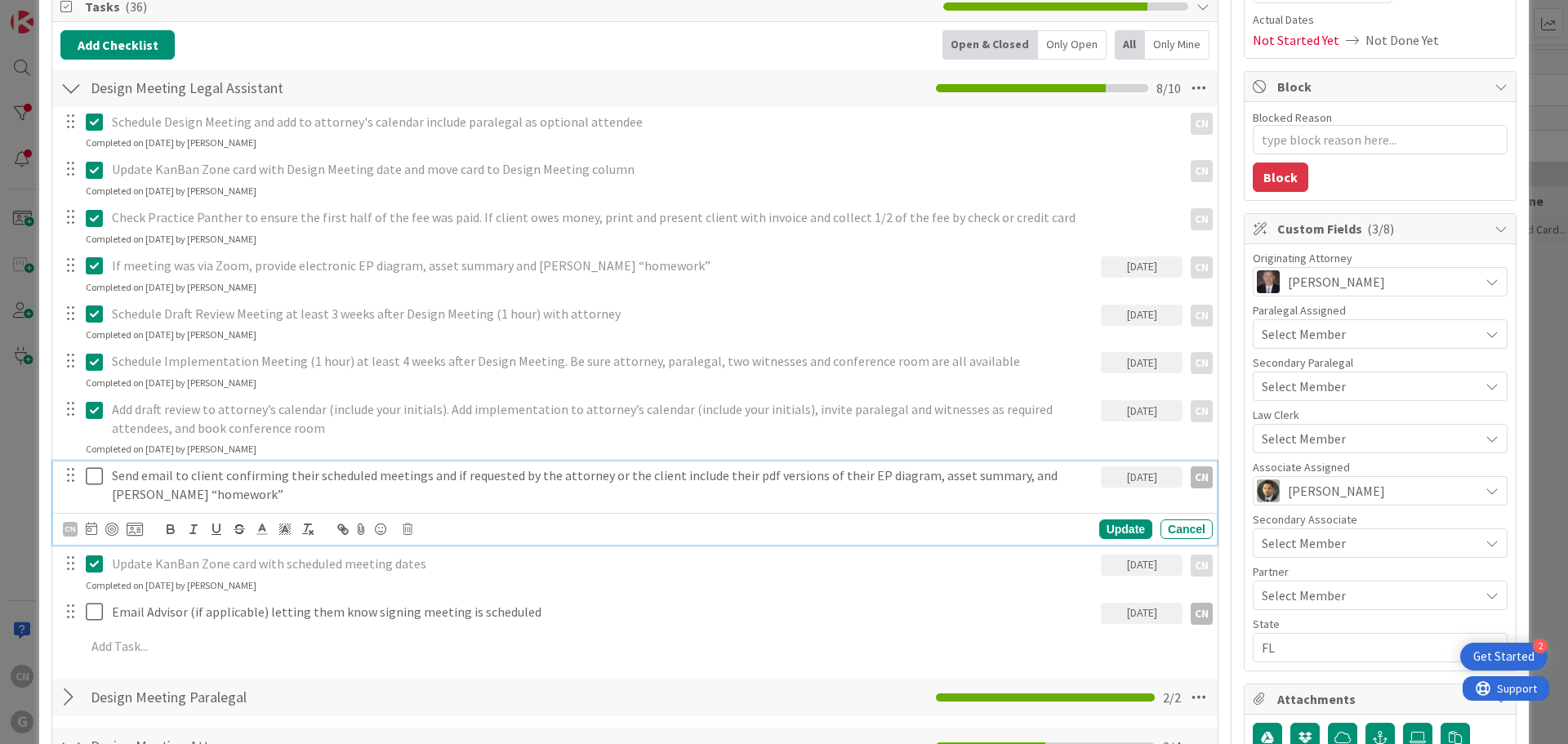
click at [98, 478] on icon at bounding box center [94, 476] width 17 height 20
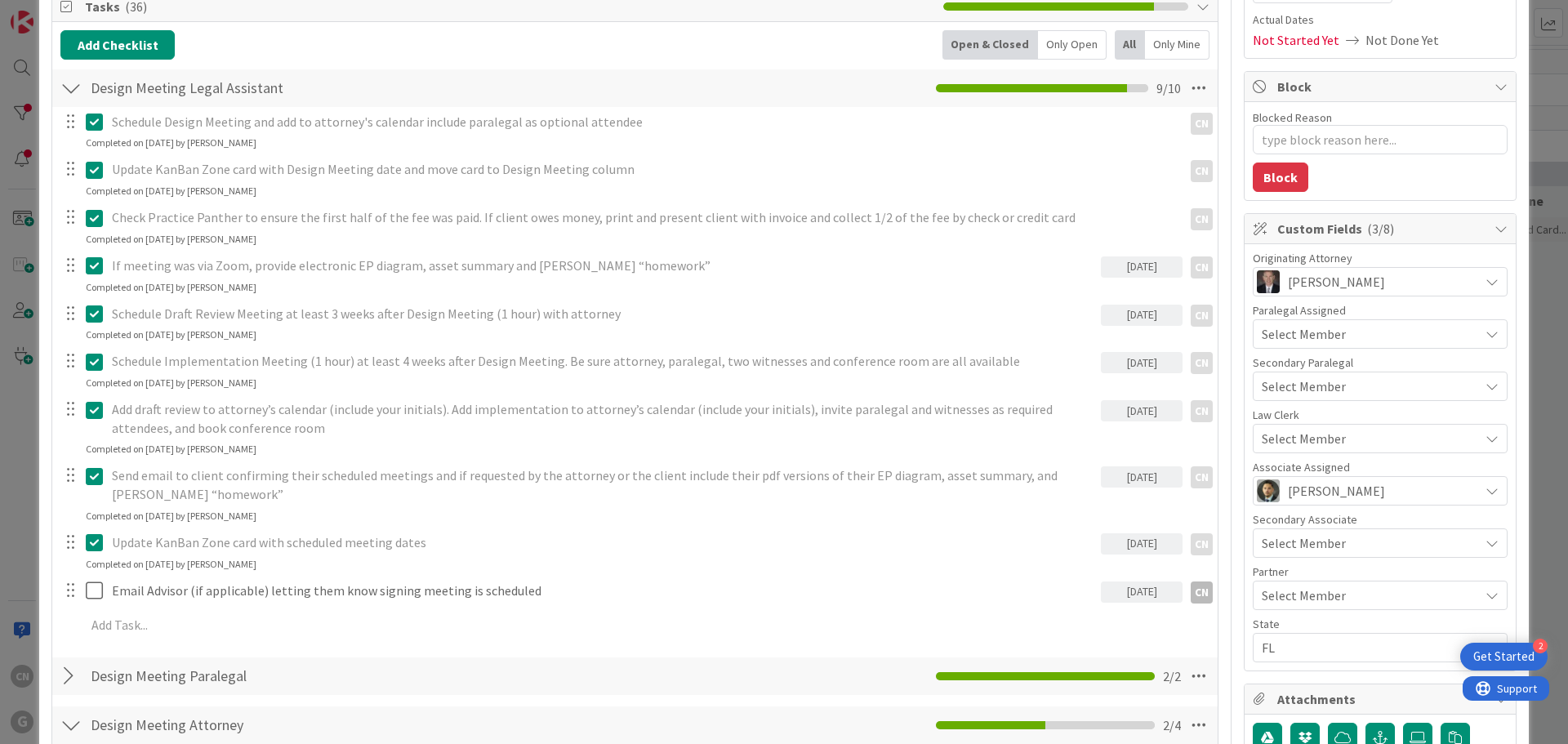
click at [659, 572] on div "Schedule Design Meeting and add to attorney's calendar include paralegal as opt…" at bounding box center [634, 376] width 1149 height 539
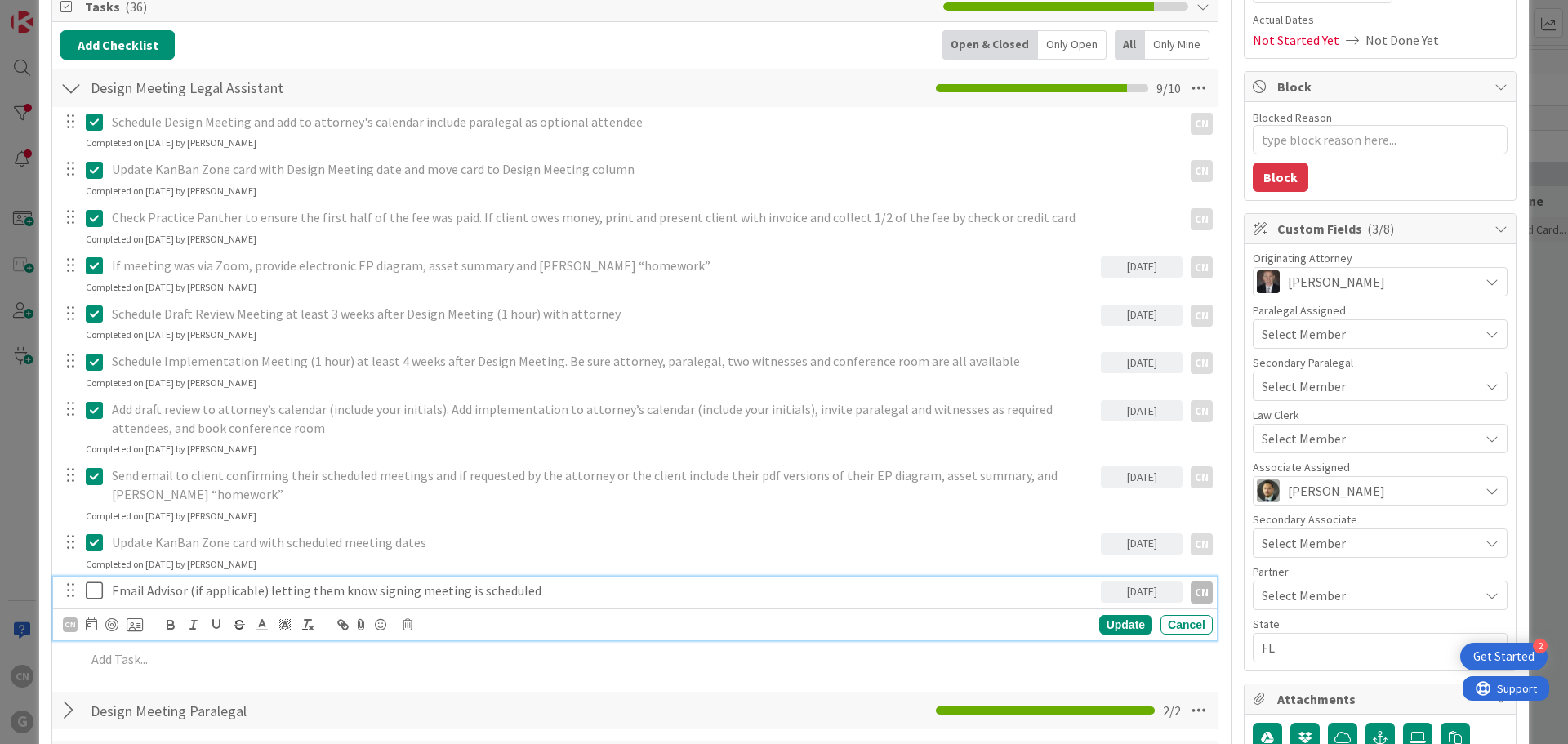
click at [611, 593] on p "Email Advisor (if applicable) letting them know signing meeting is scheduled" at bounding box center [603, 591] width 983 height 19
click at [609, 592] on p "Email Advisor (if applicable) letting them know signing meeting is scheduled" at bounding box center [603, 591] width 983 height 19
click at [95, 627] on icon at bounding box center [91, 623] width 11 height 13
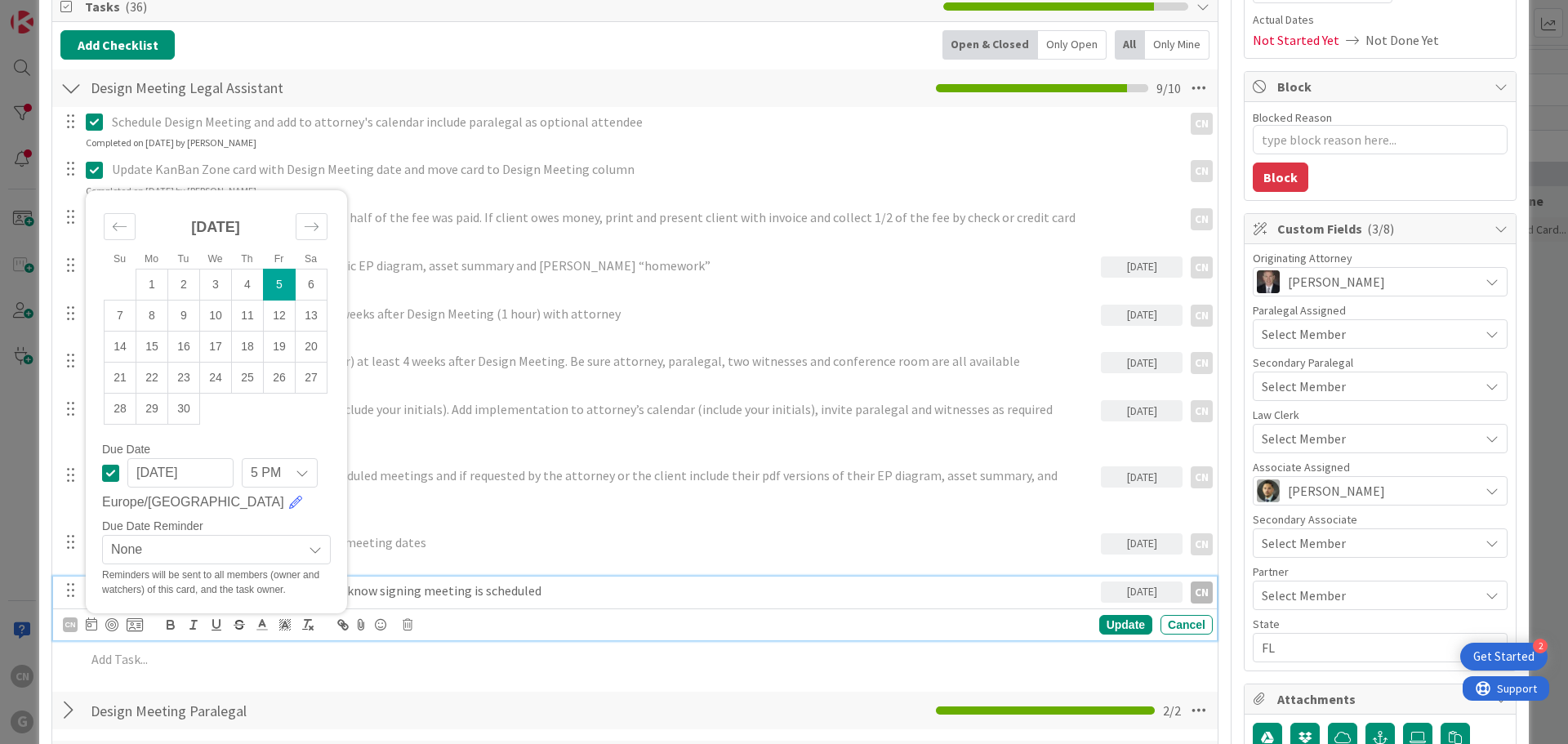
click at [285, 552] on span "None" at bounding box center [203, 549] width 183 height 23
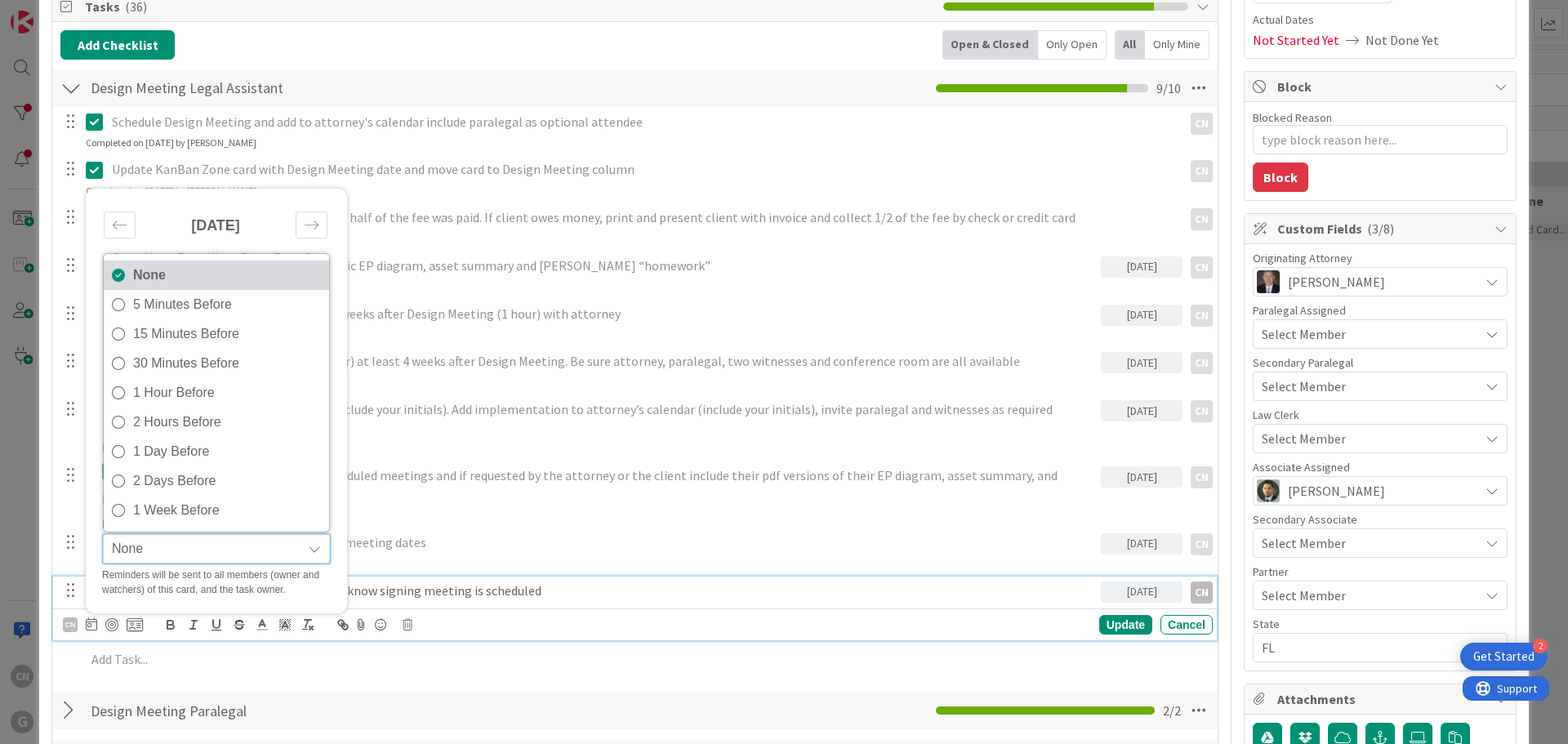
click at [126, 280] on link "None" at bounding box center [216, 275] width 225 height 29
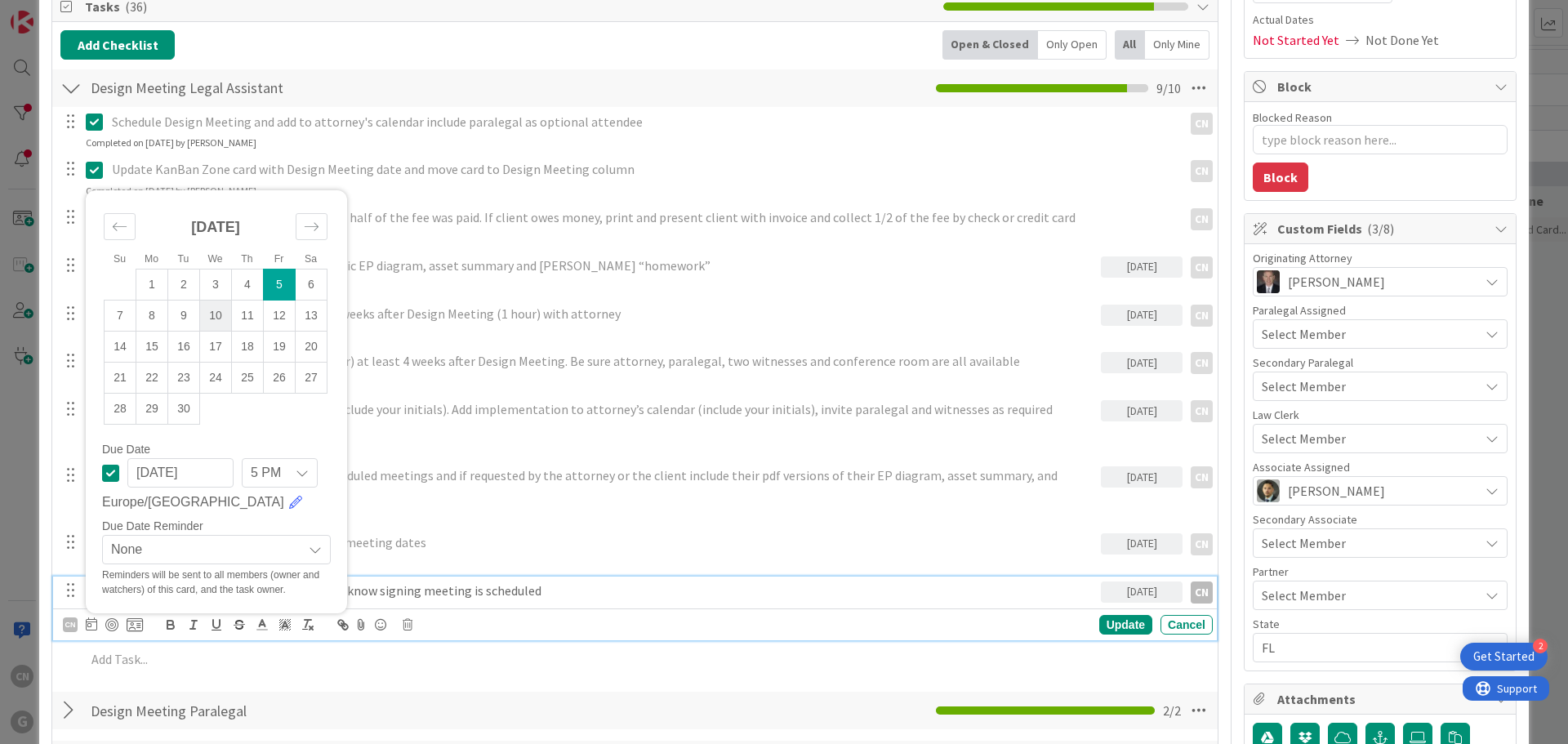
type textarea "x"
drag, startPoint x: 201, startPoint y: 475, endPoint x: 92, endPoint y: 471, distance: 109.1
click at [92, 471] on div "Su Mo Tu We Th Fr Sa [DATE] 1 2 3 4 5 6 7 8 9 10 11 12 13 14 15 16 17 18 19 20 …" at bounding box center [216, 402] width 261 height 423
click at [112, 469] on icon at bounding box center [110, 472] width 17 height 20
type textarea "x"
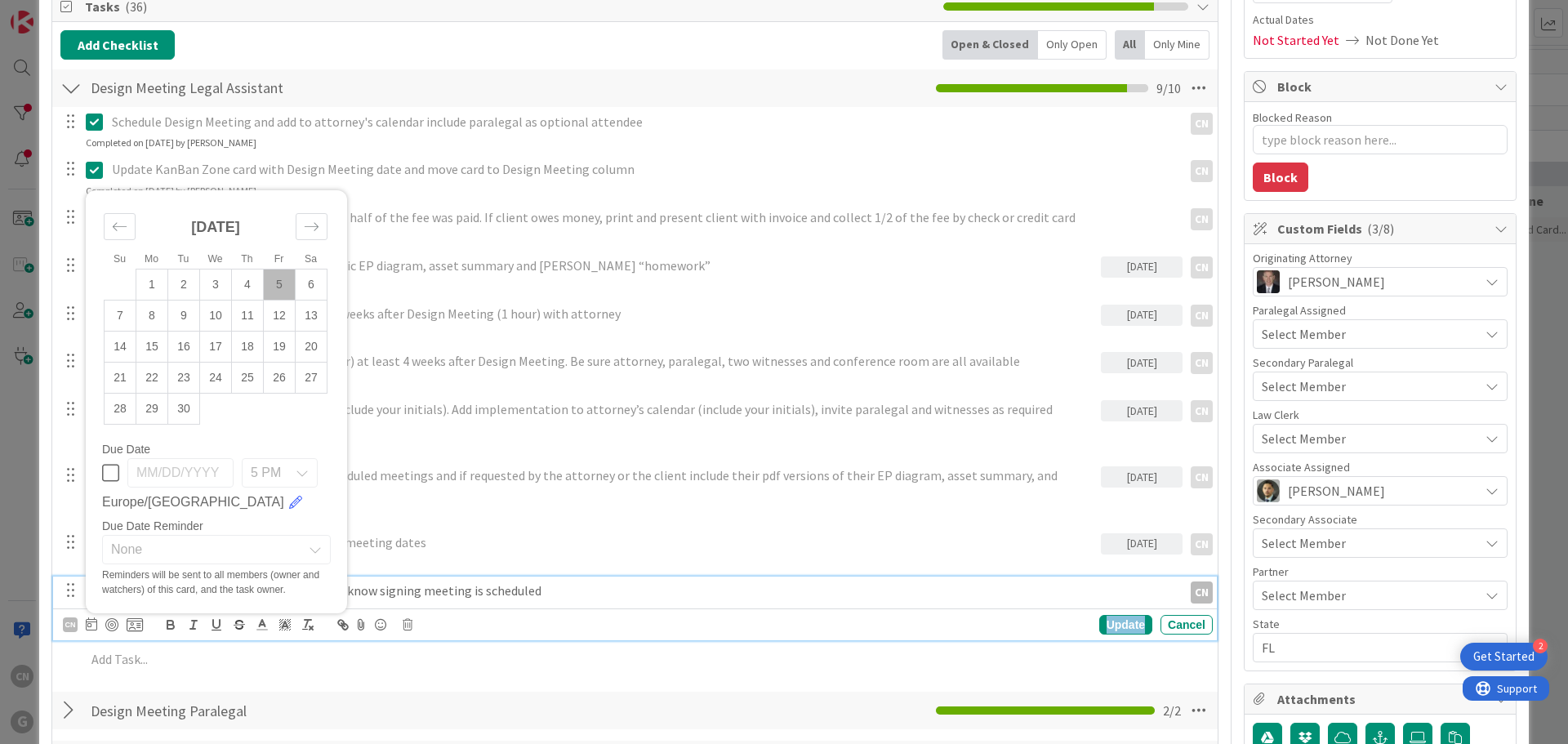
drag, startPoint x: 1112, startPoint y: 631, endPoint x: 1100, endPoint y: 646, distance: 19.2
click at [1110, 631] on div "Update" at bounding box center [1126, 624] width 53 height 20
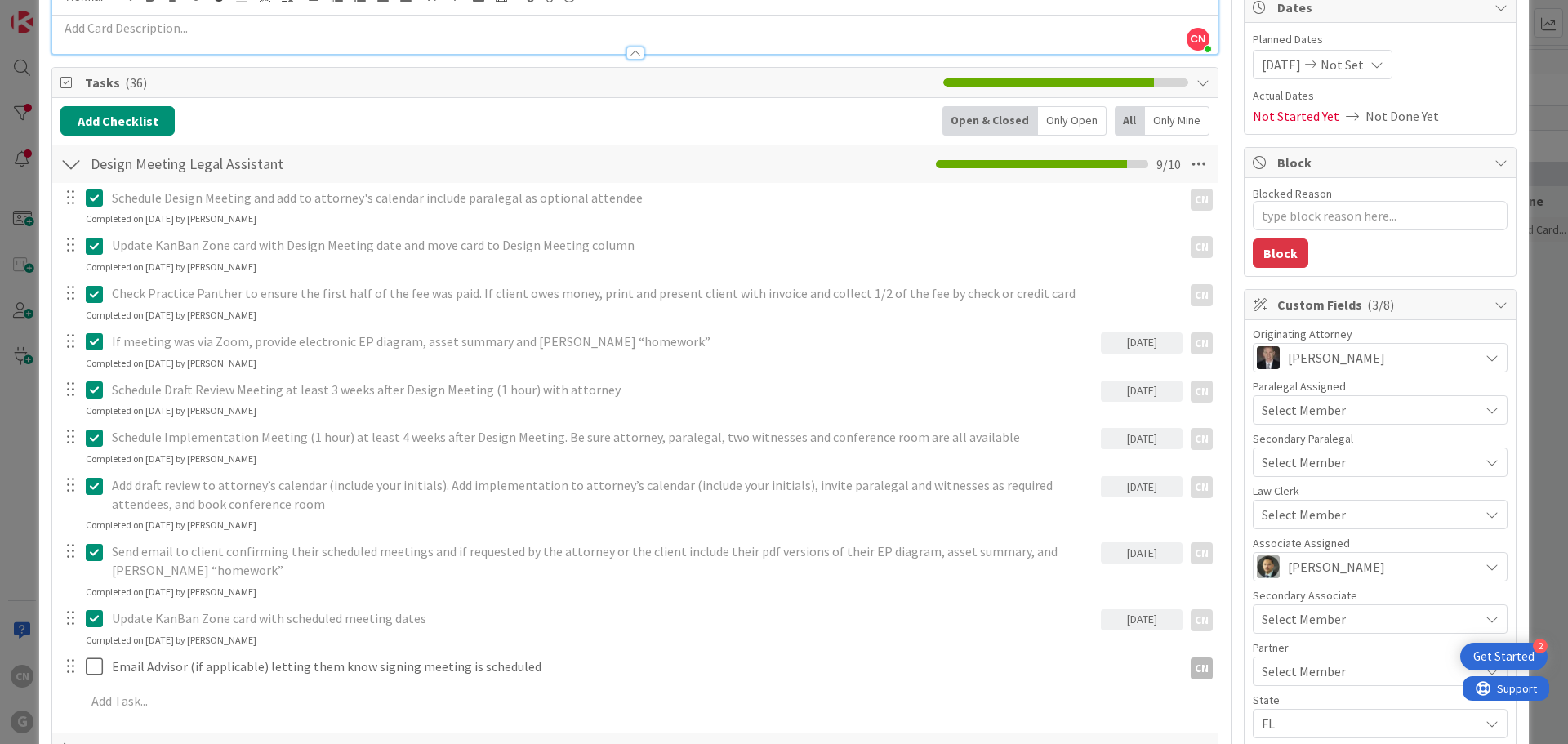
scroll to position [0, 0]
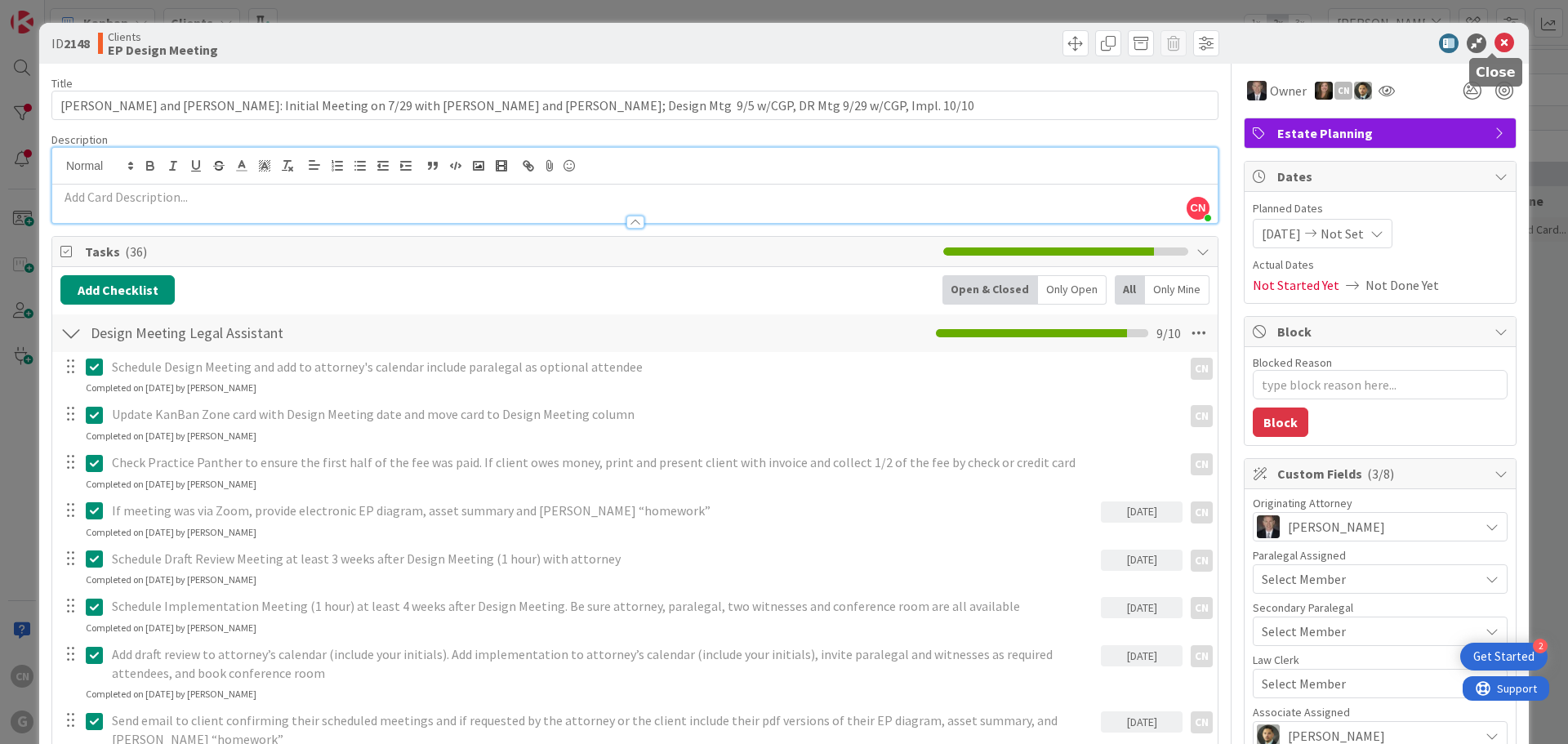
click at [1495, 43] on icon at bounding box center [1504, 43] width 20 height 20
